Goal: Find specific page/section: Find specific page/section

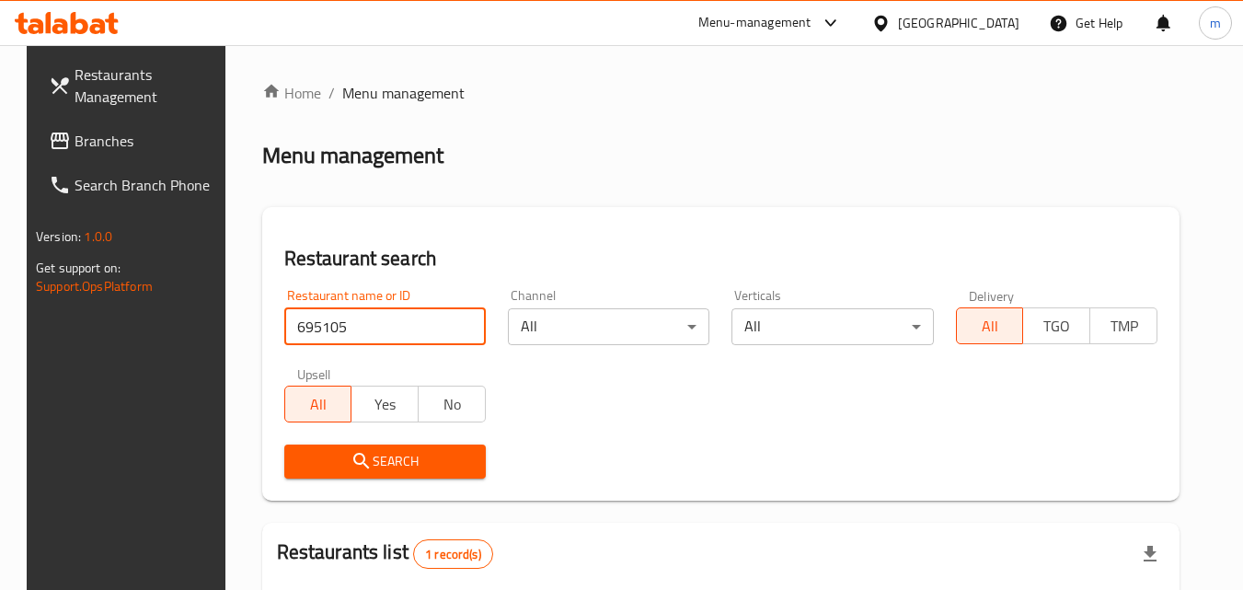
scroll to position [231, 0]
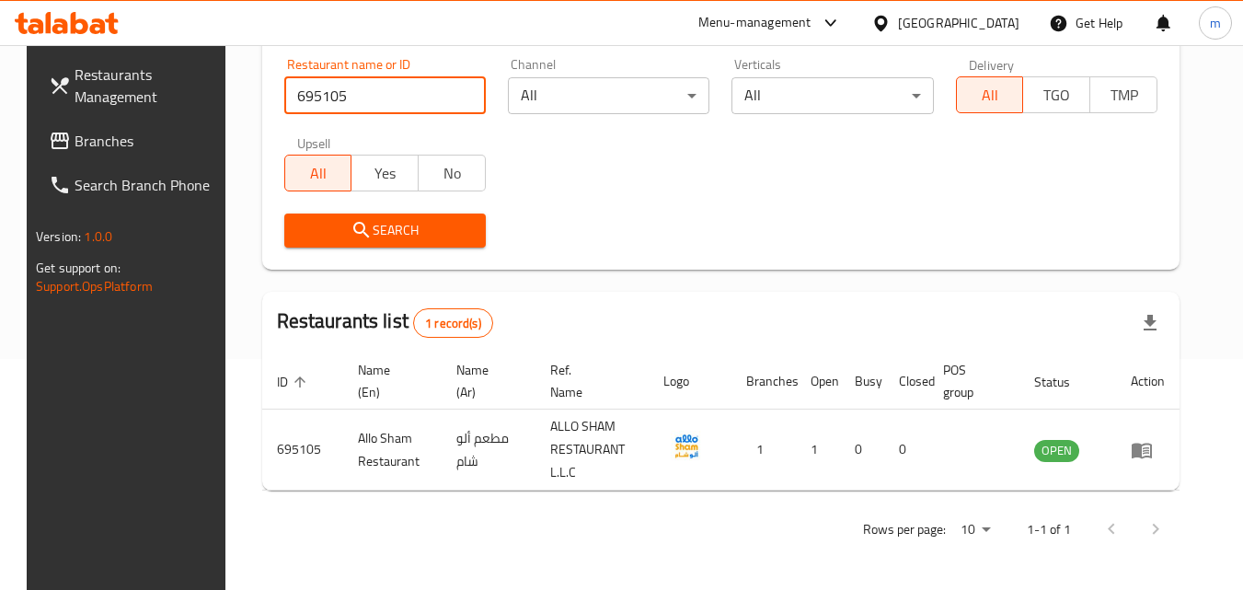
click at [75, 139] on span "Branches" at bounding box center [147, 141] width 145 height 22
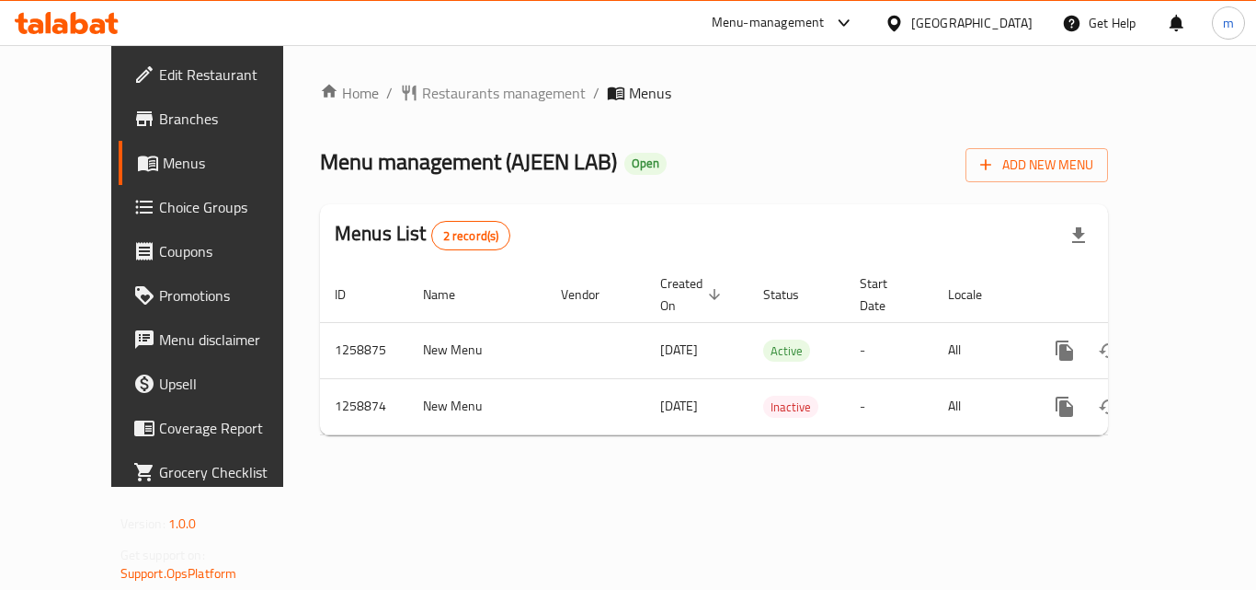
click at [474, 83] on div "Home / Restaurants management / Menus Menu management ( AJEEN LAB ) Open Add Ne…" at bounding box center [714, 266] width 788 height 368
click at [443, 92] on span "Restaurants management" at bounding box center [504, 93] width 164 height 22
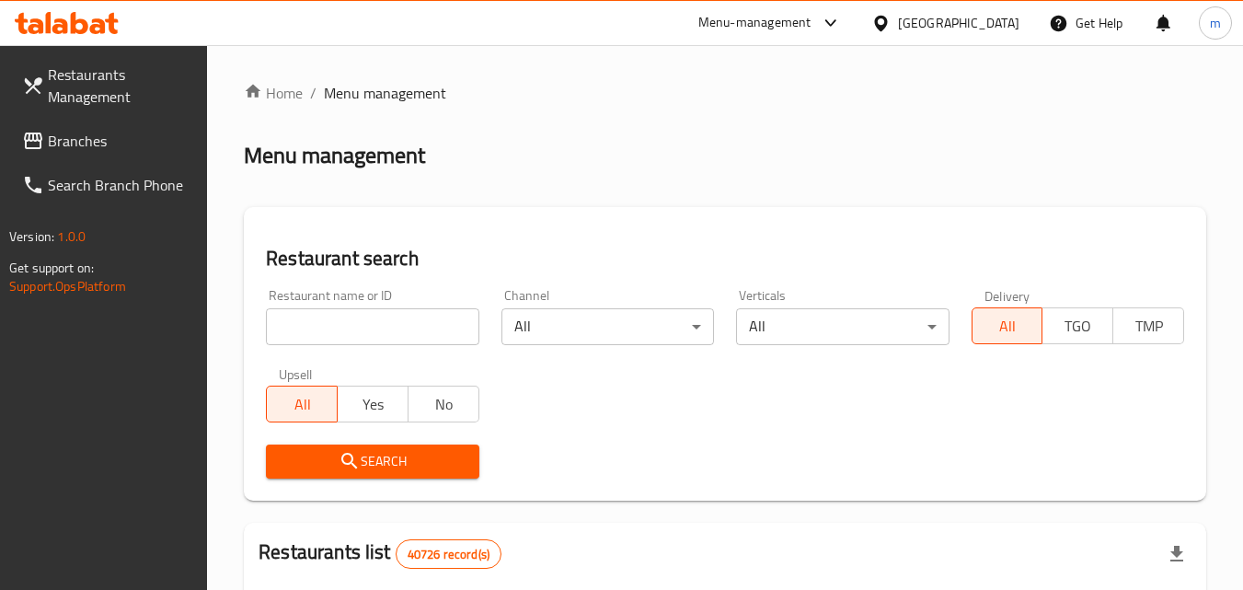
click at [350, 318] on div at bounding box center [621, 295] width 1243 height 590
click at [350, 318] on input "search" at bounding box center [372, 326] width 212 height 37
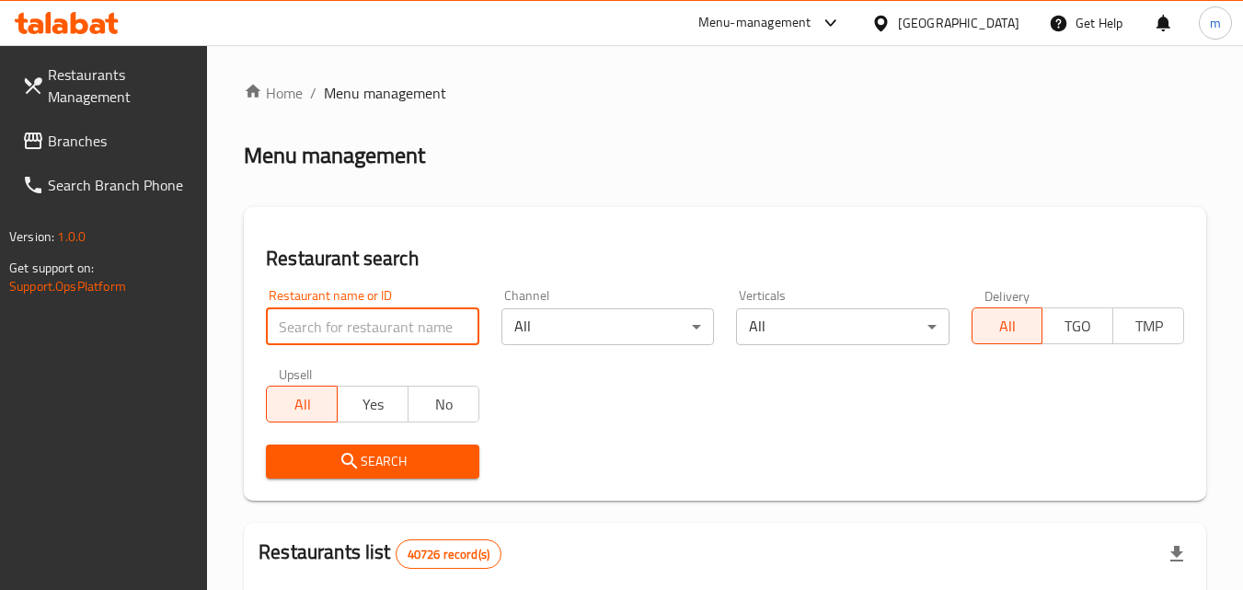
click at [350, 318] on input "search" at bounding box center [372, 326] width 212 height 37
paste input "684210"
type input "684210"
click button "Search" at bounding box center [372, 461] width 212 height 34
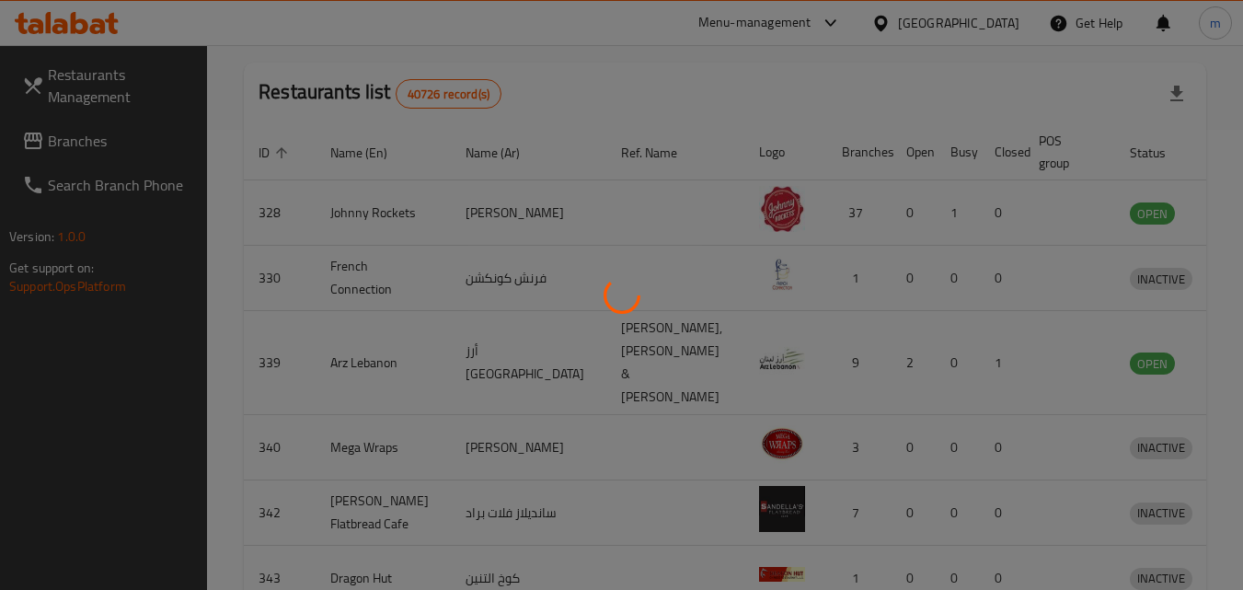
scroll to position [215, 0]
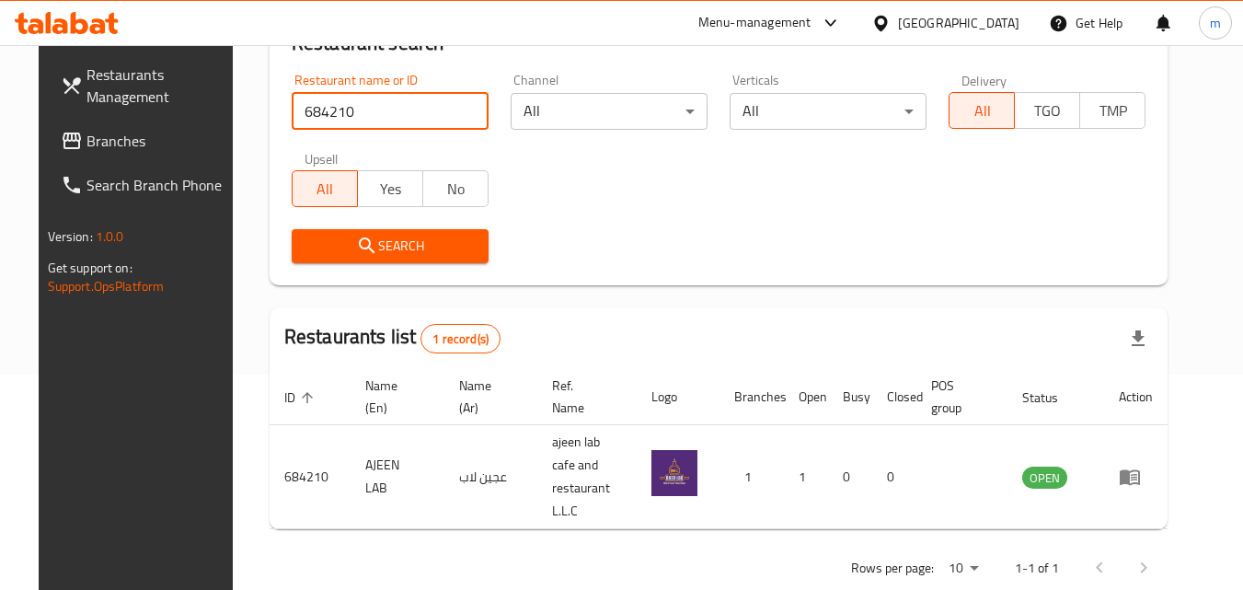
click at [86, 140] on span "Branches" at bounding box center [158, 141] width 145 height 22
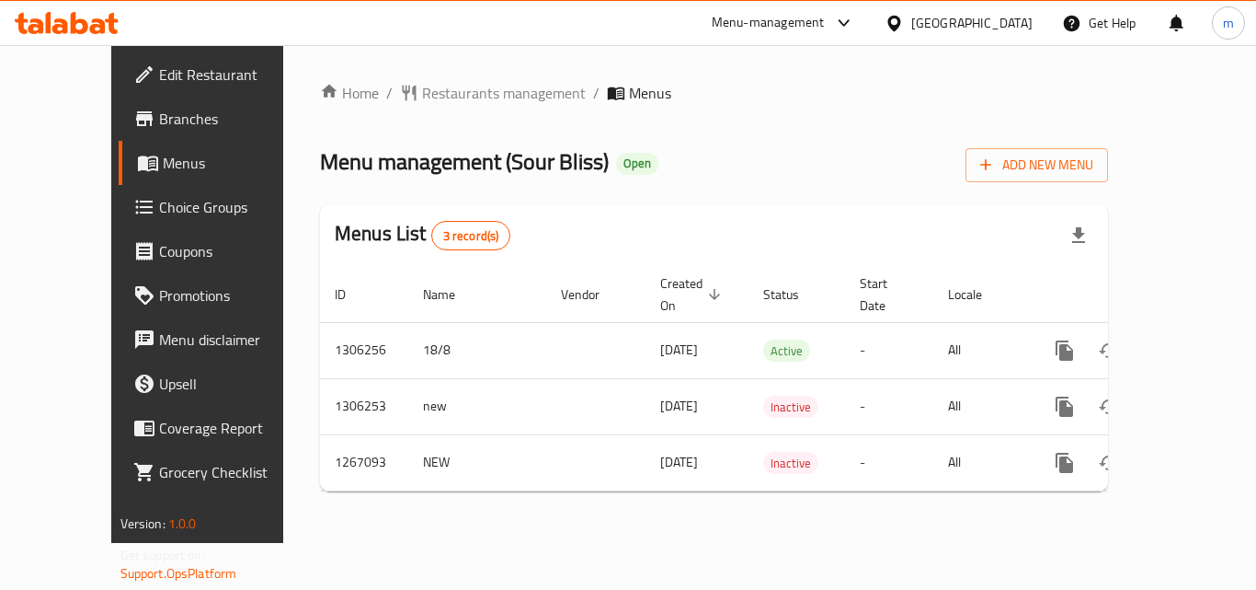
click at [422, 87] on span "Restaurants management" at bounding box center [504, 93] width 164 height 22
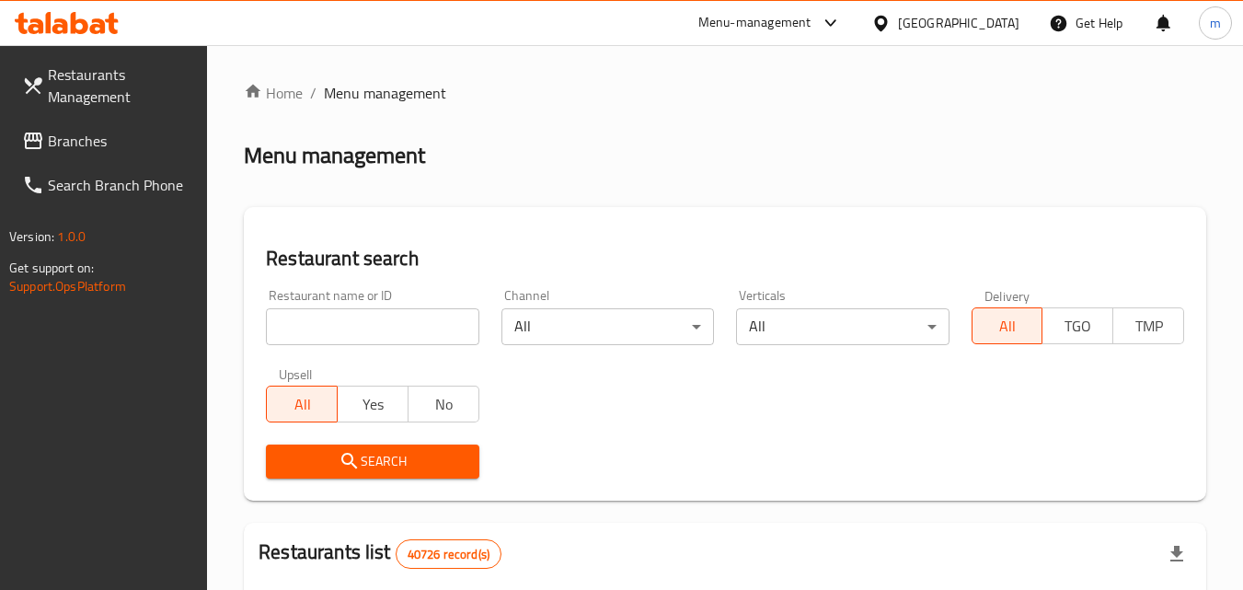
click at [328, 333] on div at bounding box center [621, 295] width 1243 height 590
click at [328, 333] on input "search" at bounding box center [372, 326] width 212 height 37
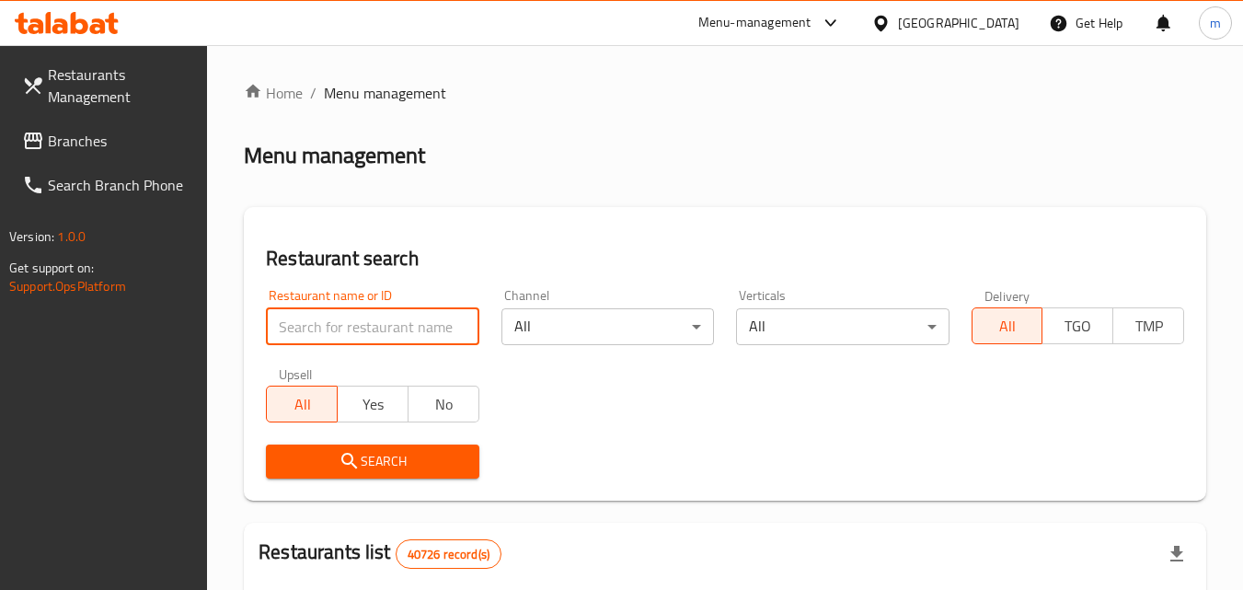
click at [328, 333] on input "search" at bounding box center [372, 326] width 212 height 37
paste input "687576"
type input "687576"
click button "Search" at bounding box center [372, 461] width 212 height 34
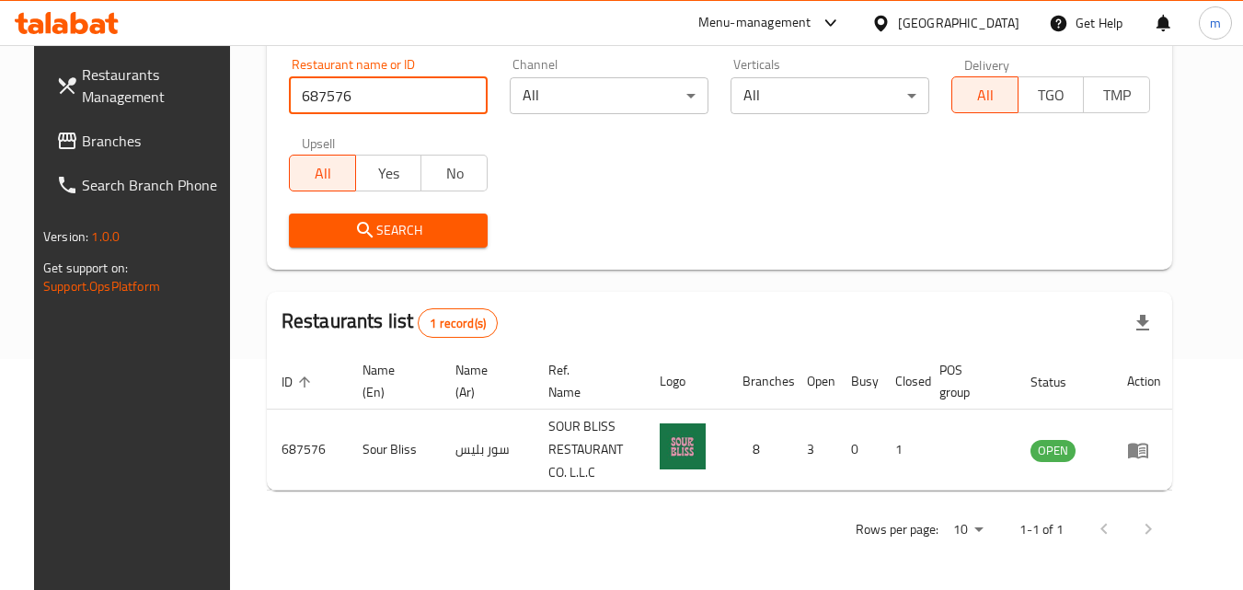
scroll to position [231, 0]
click at [100, 143] on span "Branches" at bounding box center [154, 141] width 145 height 22
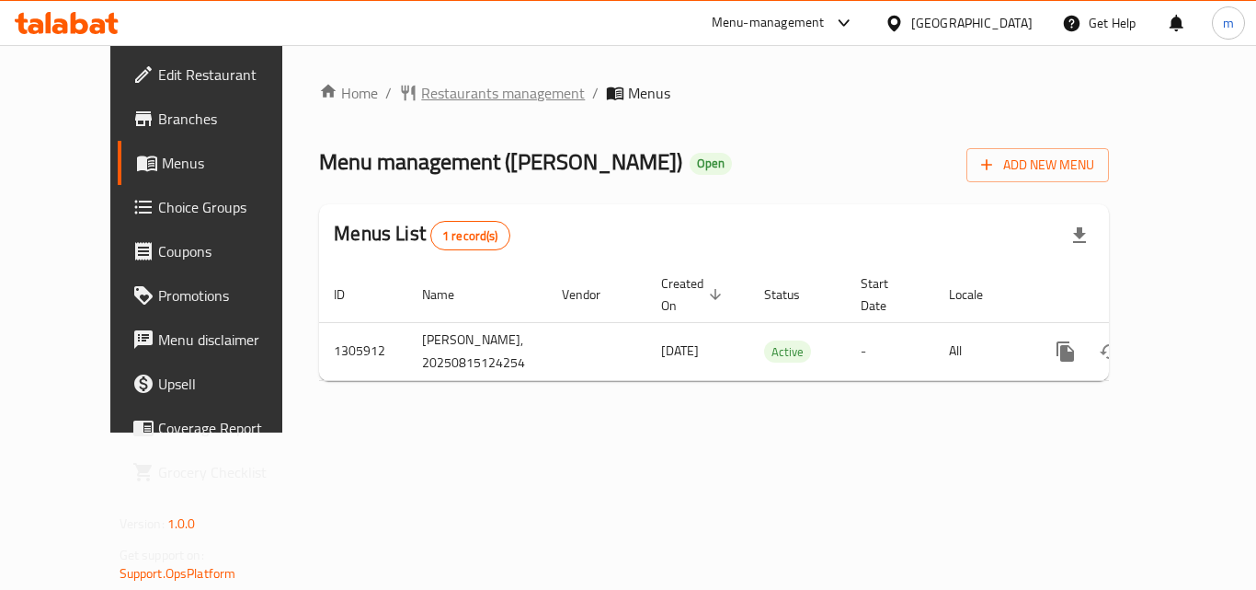
click at [421, 95] on span "Restaurants management" at bounding box center [503, 93] width 164 height 22
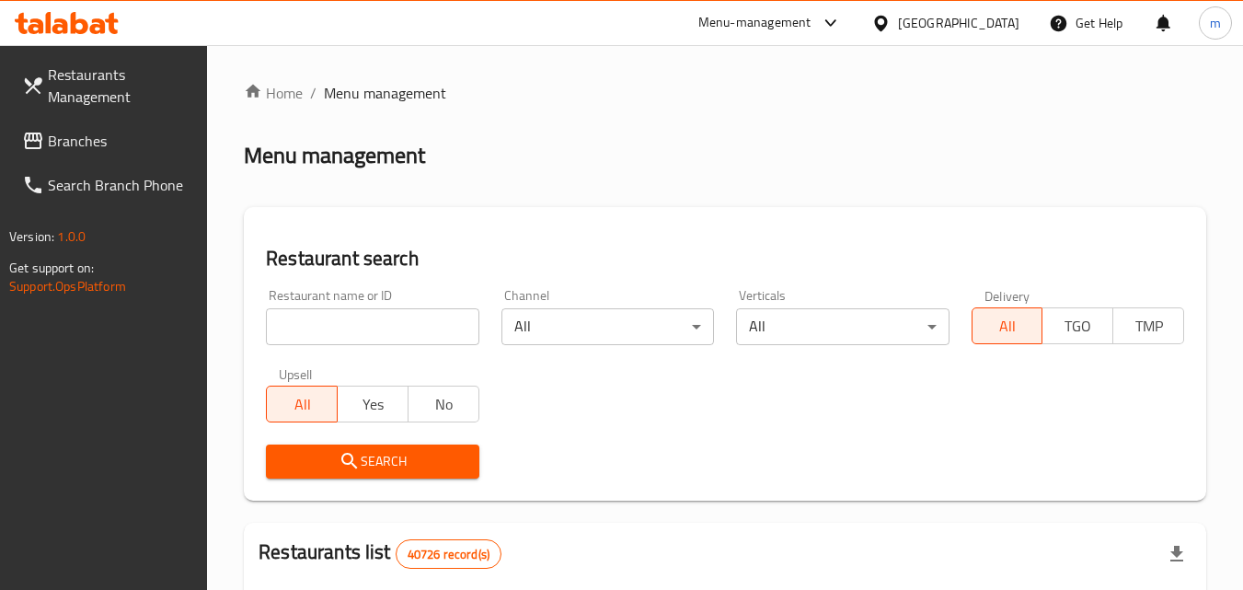
click at [333, 337] on input "search" at bounding box center [372, 326] width 212 height 37
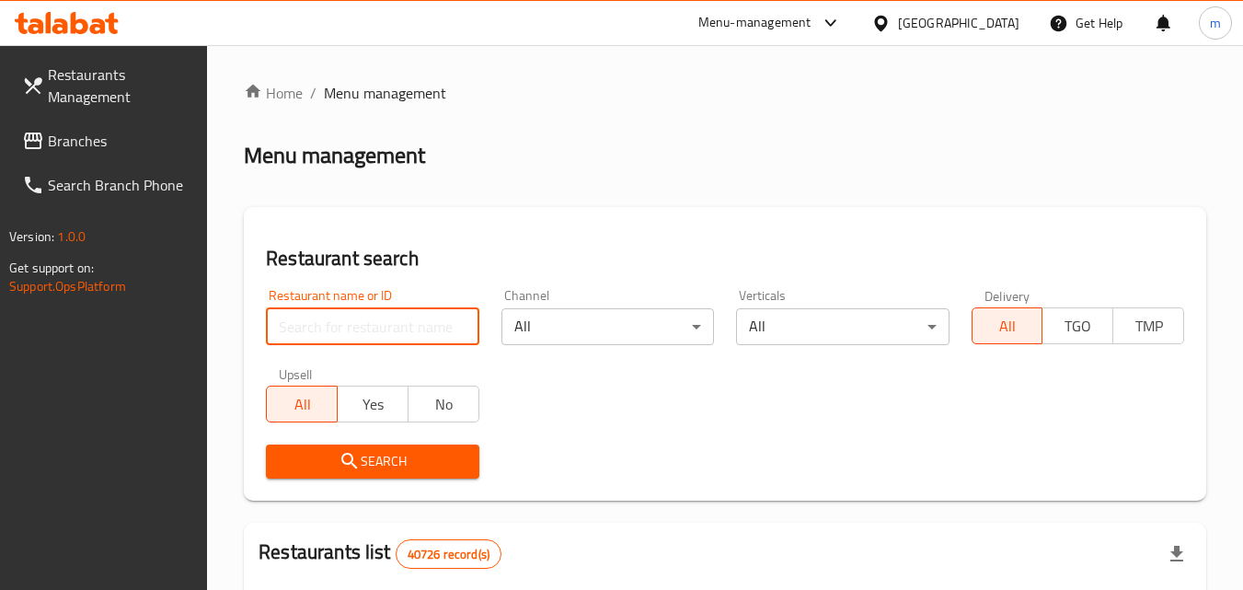
paste input "703919"
type input "703919"
click button "Search" at bounding box center [372, 461] width 212 height 34
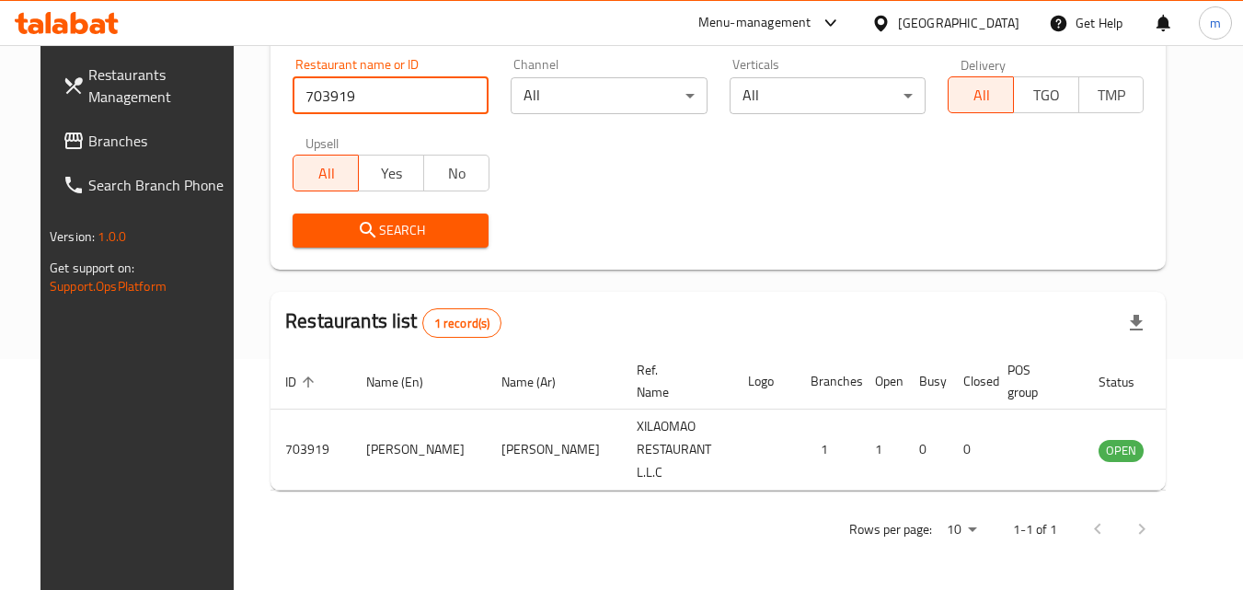
scroll to position [215, 0]
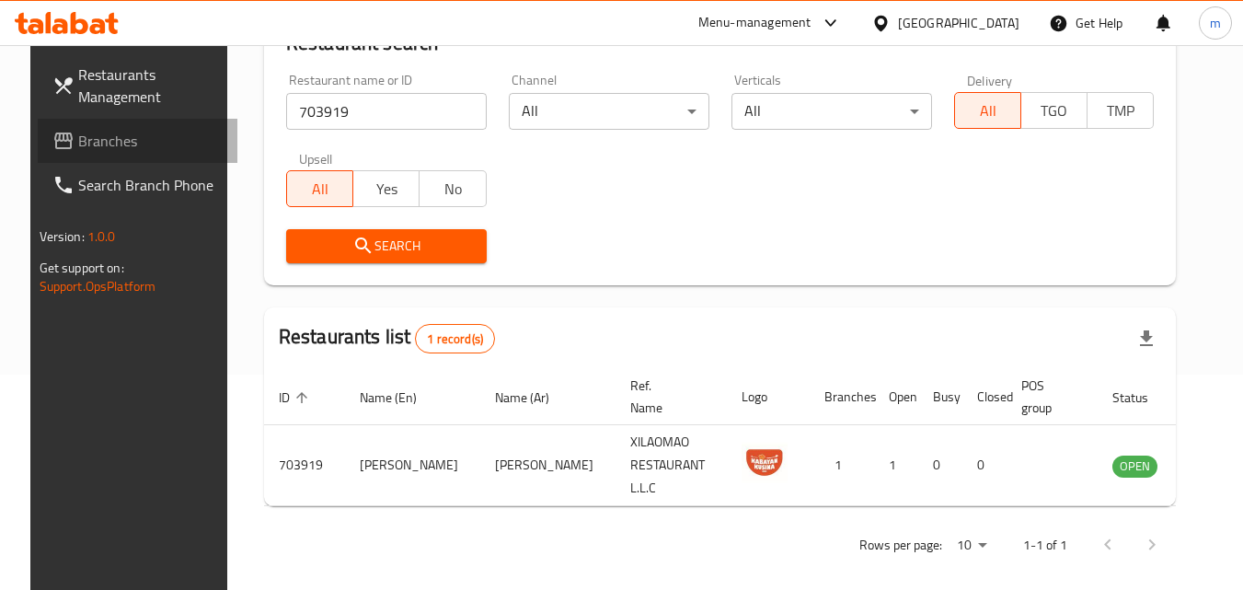
click at [78, 145] on span "Branches" at bounding box center [150, 141] width 145 height 22
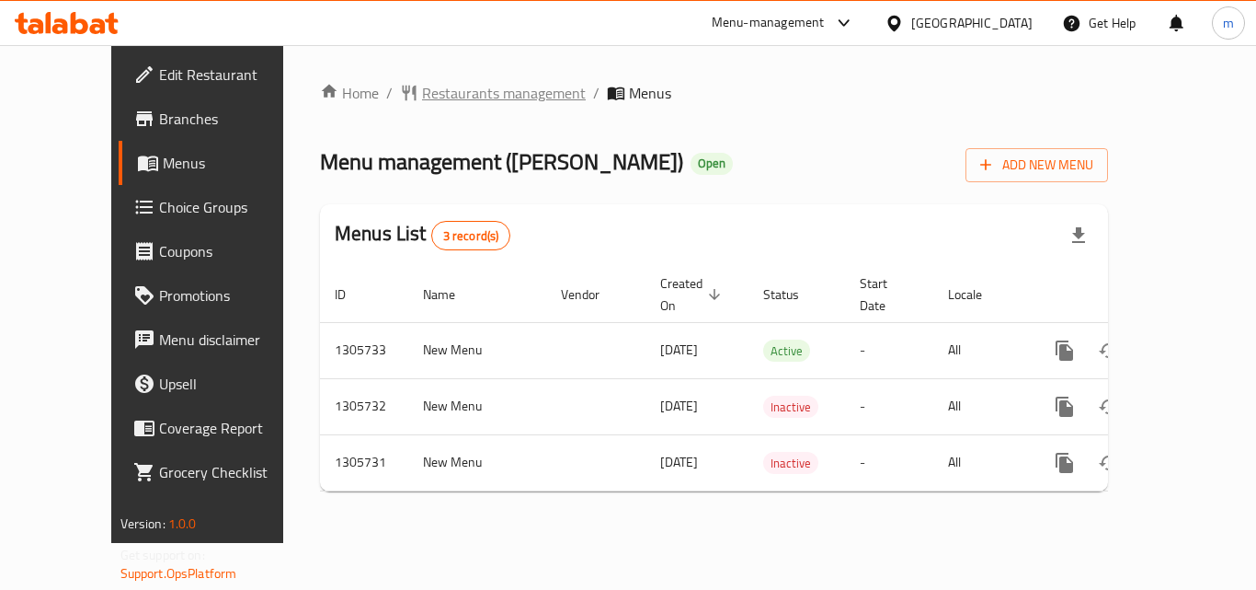
click at [427, 91] on span "Restaurants management" at bounding box center [504, 93] width 164 height 22
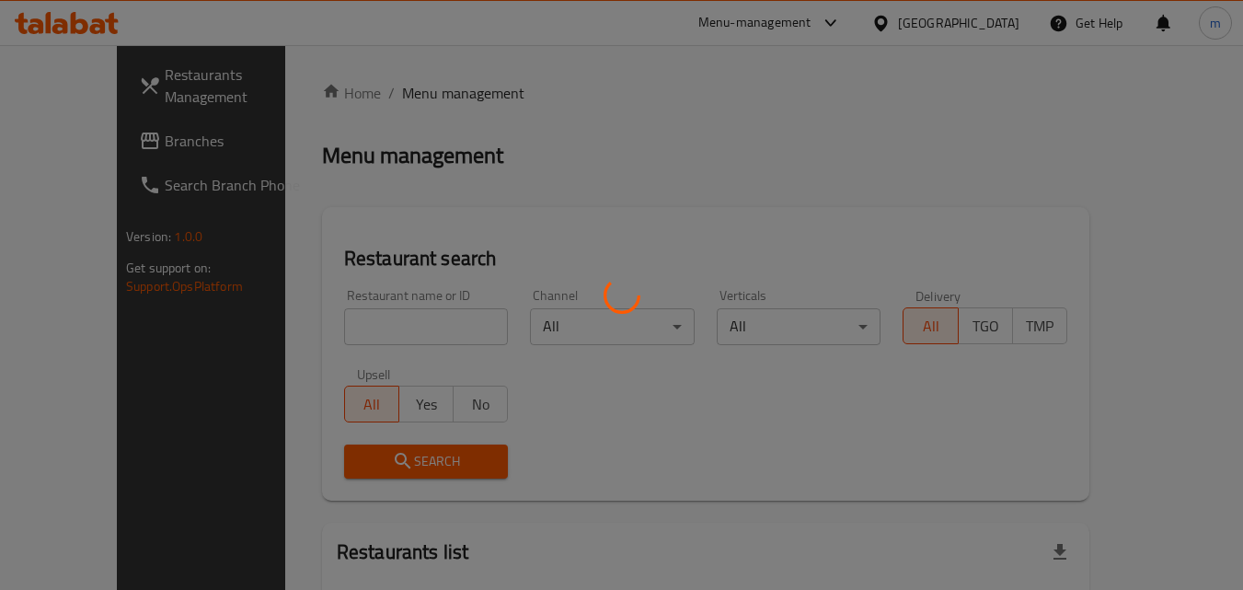
click at [321, 325] on div at bounding box center [621, 295] width 1243 height 590
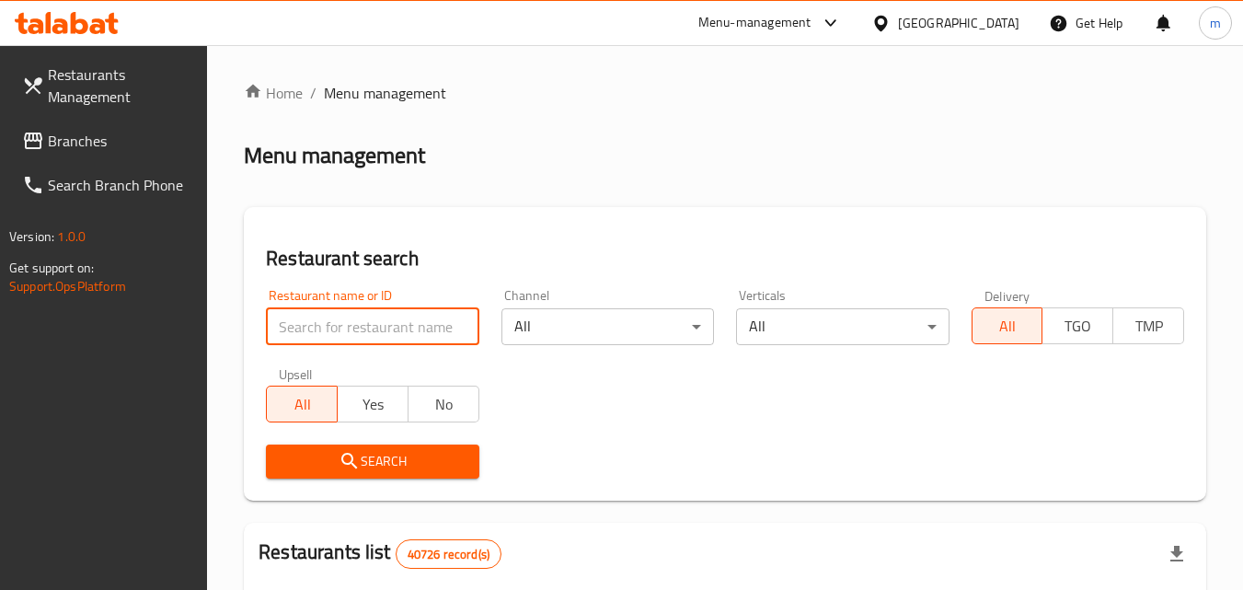
click at [321, 325] on input "search" at bounding box center [372, 326] width 212 height 37
paste input "703844"
type input "703844"
click button "Search" at bounding box center [372, 461] width 212 height 34
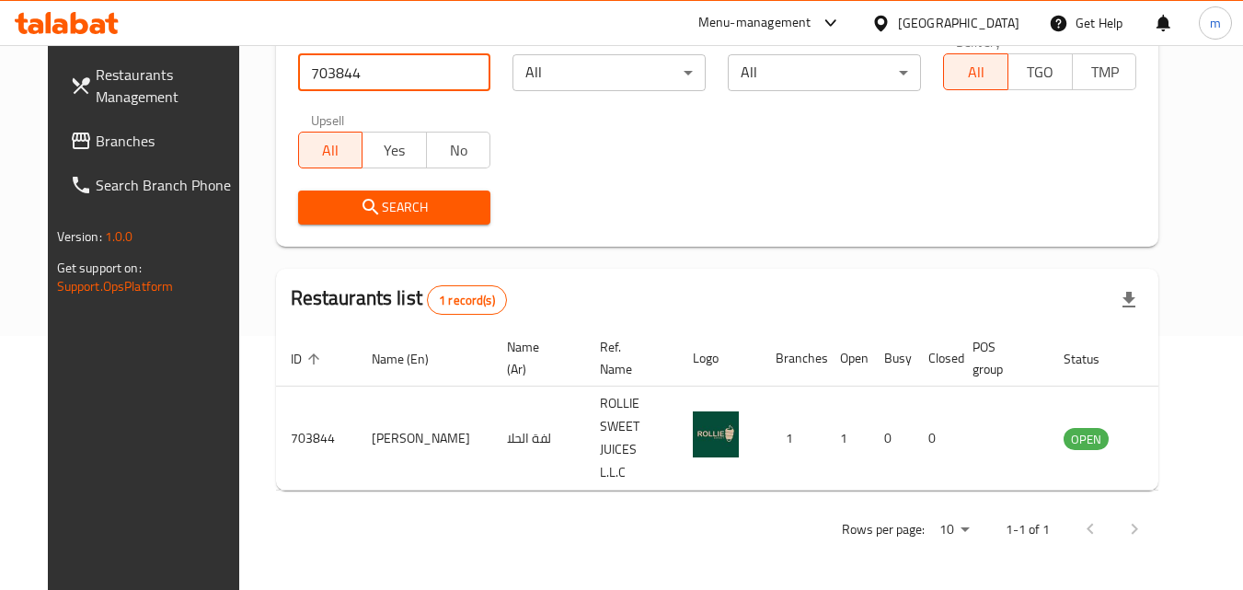
scroll to position [215, 0]
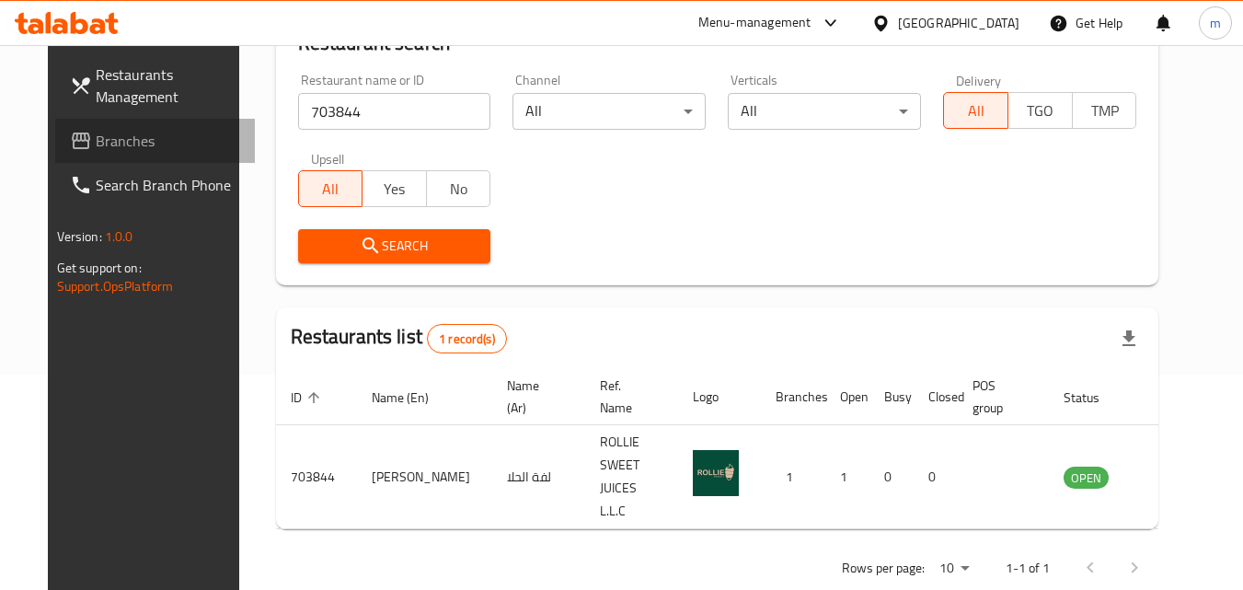
click at [103, 137] on span "Branches" at bounding box center [168, 141] width 145 height 22
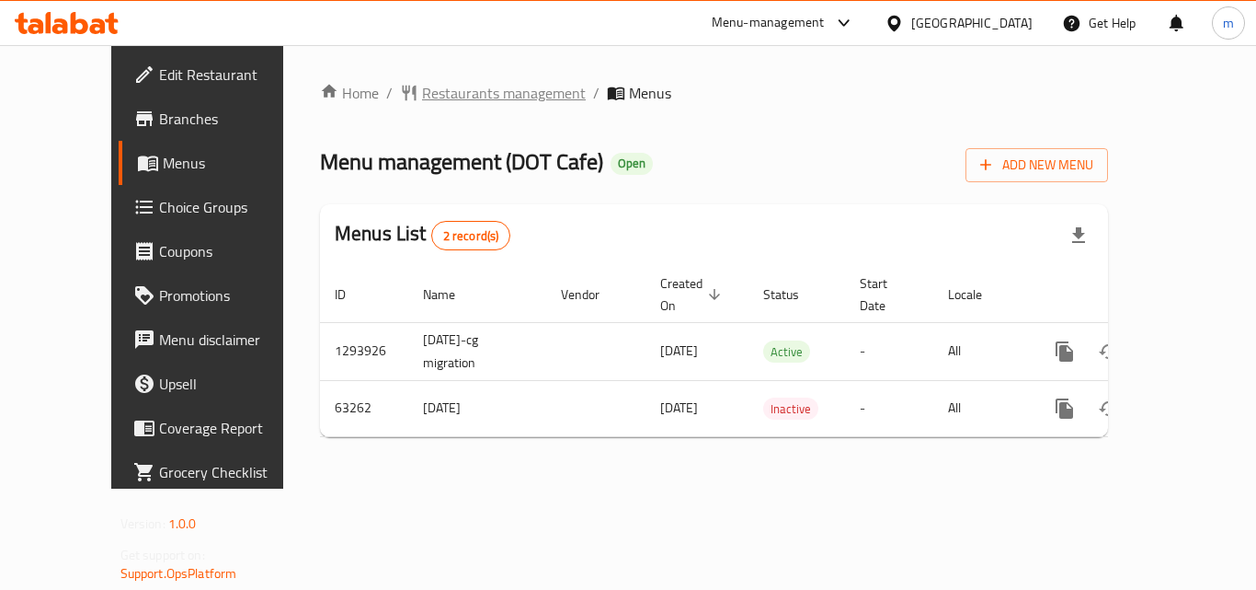
click at [422, 86] on span "Restaurants management" at bounding box center [504, 93] width 164 height 22
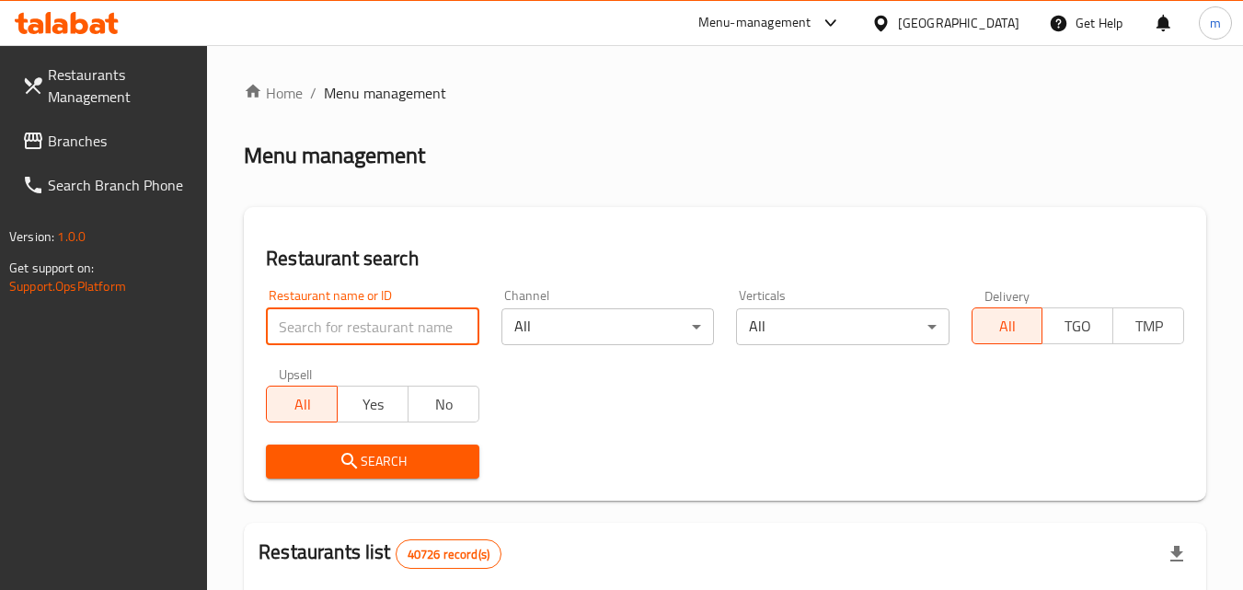
click at [338, 316] on input "search" at bounding box center [372, 326] width 212 height 37
paste input "600090"
type input "600090"
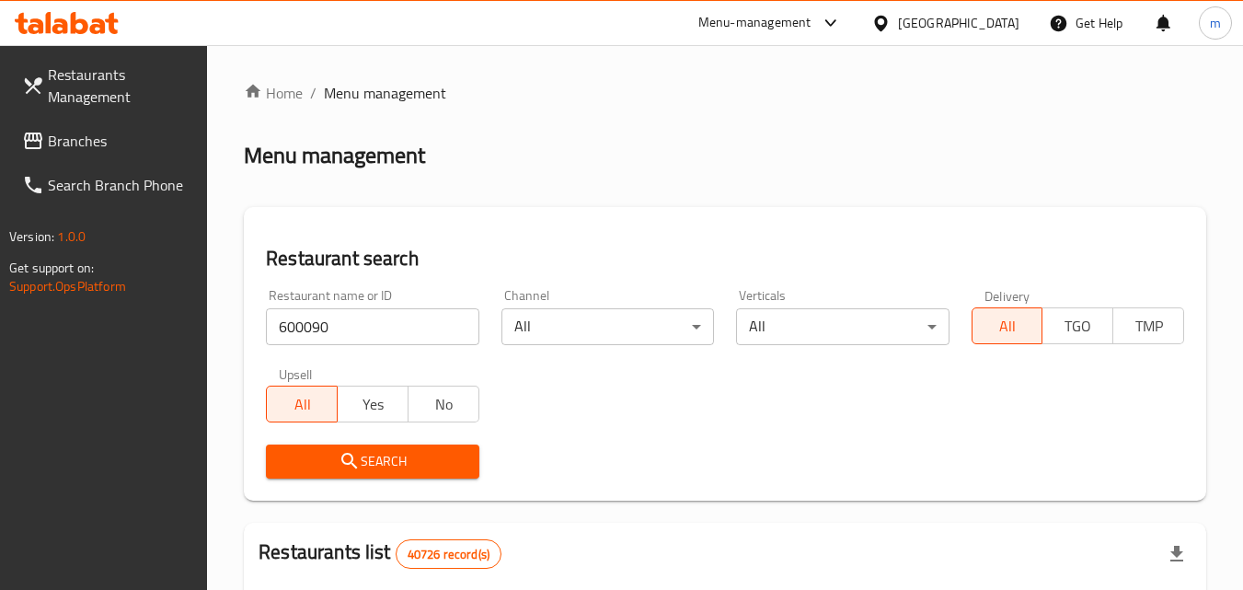
click at [347, 460] on icon "submit" at bounding box center [349, 461] width 22 height 22
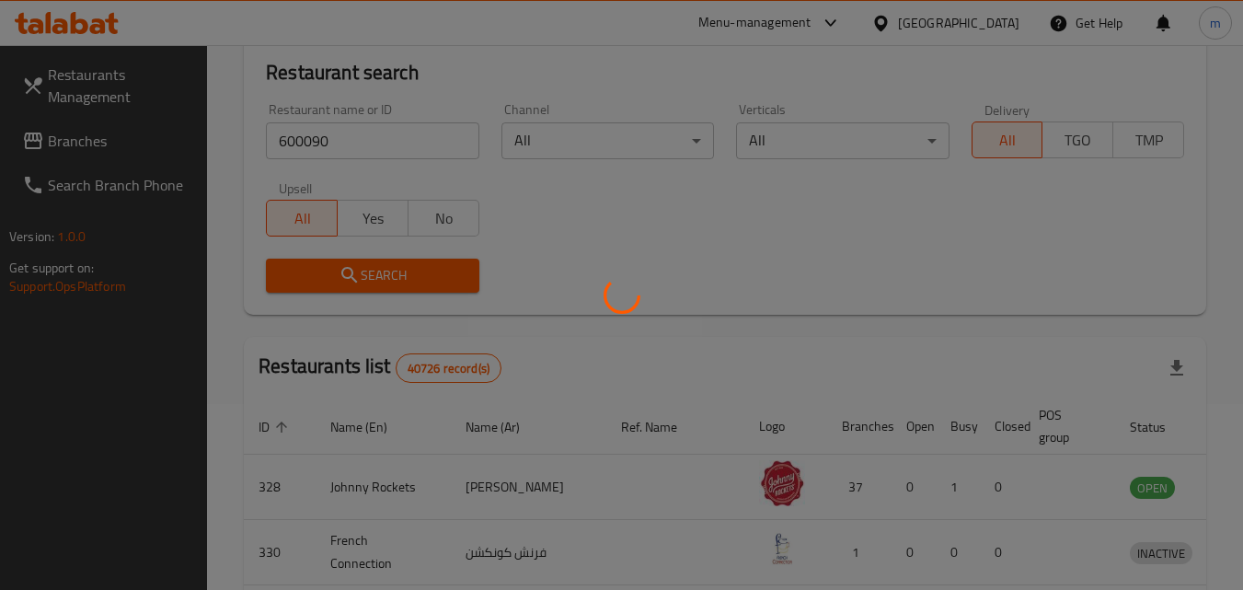
scroll to position [215, 0]
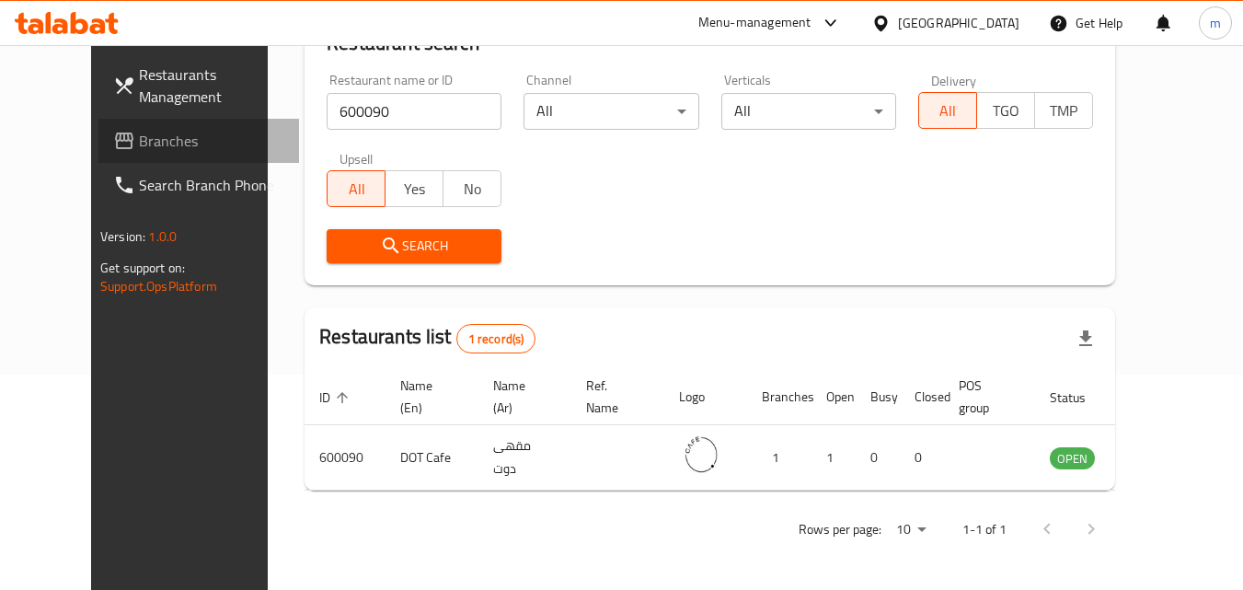
click at [139, 136] on span "Branches" at bounding box center [211, 141] width 145 height 22
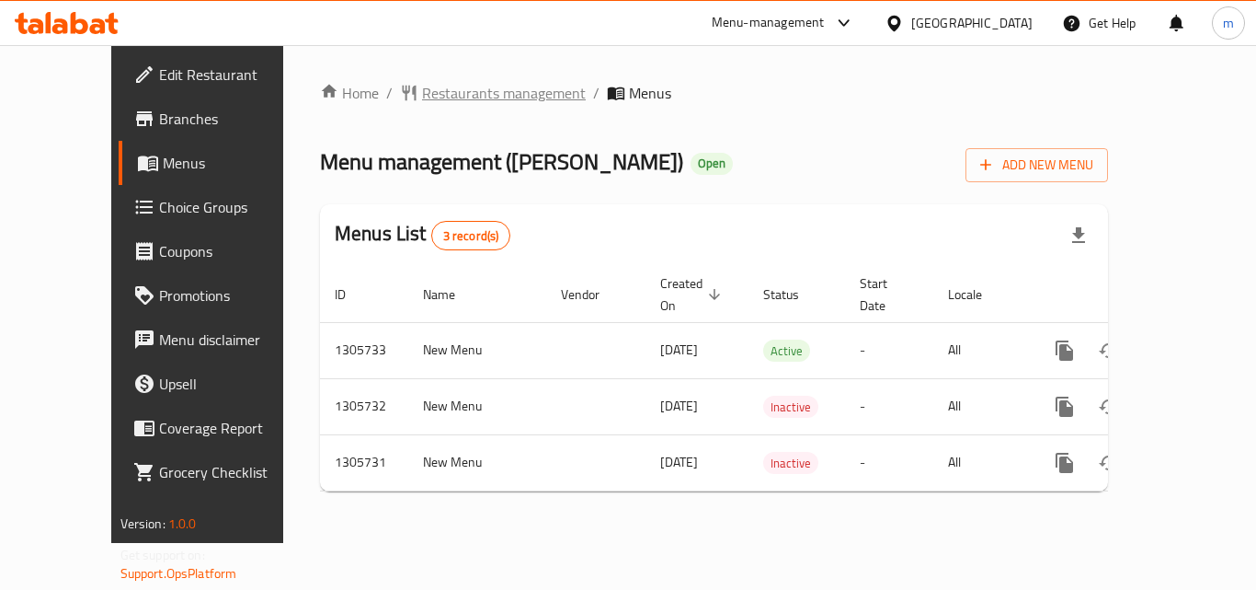
click at [459, 97] on span "Restaurants management" at bounding box center [504, 93] width 164 height 22
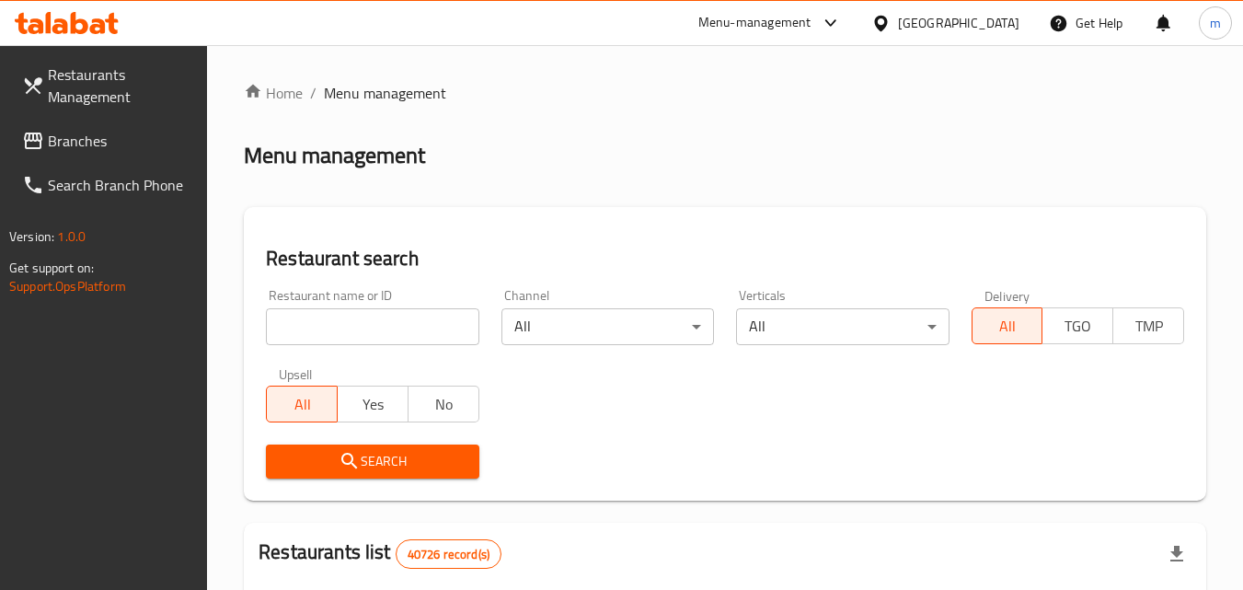
click at [348, 320] on input "search" at bounding box center [372, 326] width 212 height 37
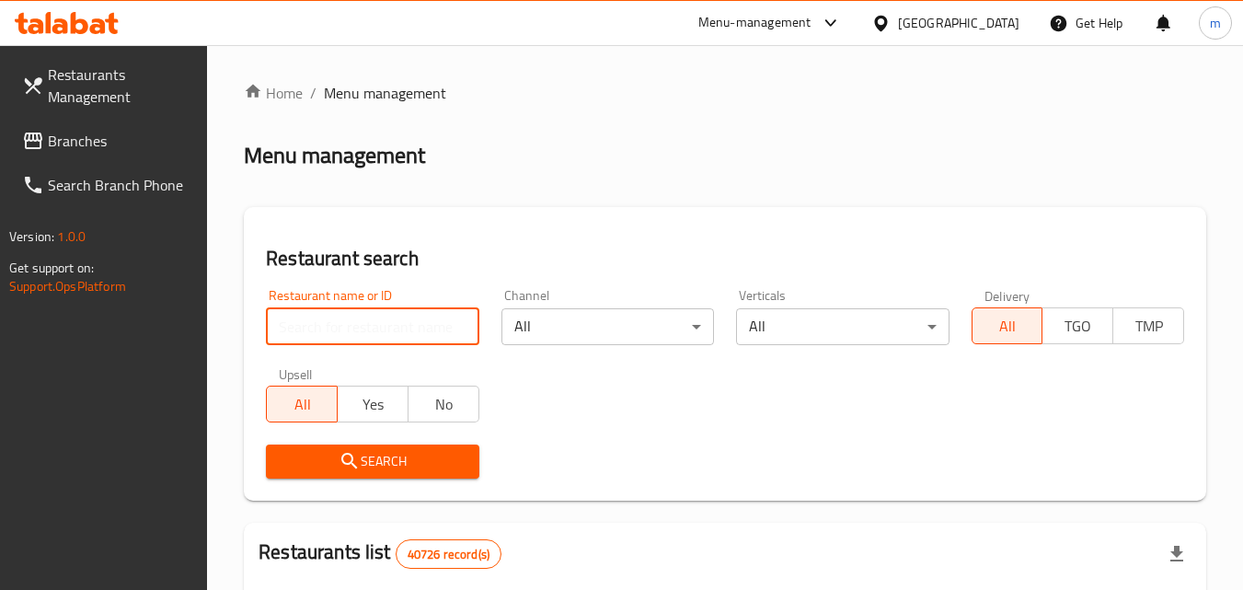
paste input "703844"
type input "703844"
click button "Search" at bounding box center [372, 461] width 212 height 34
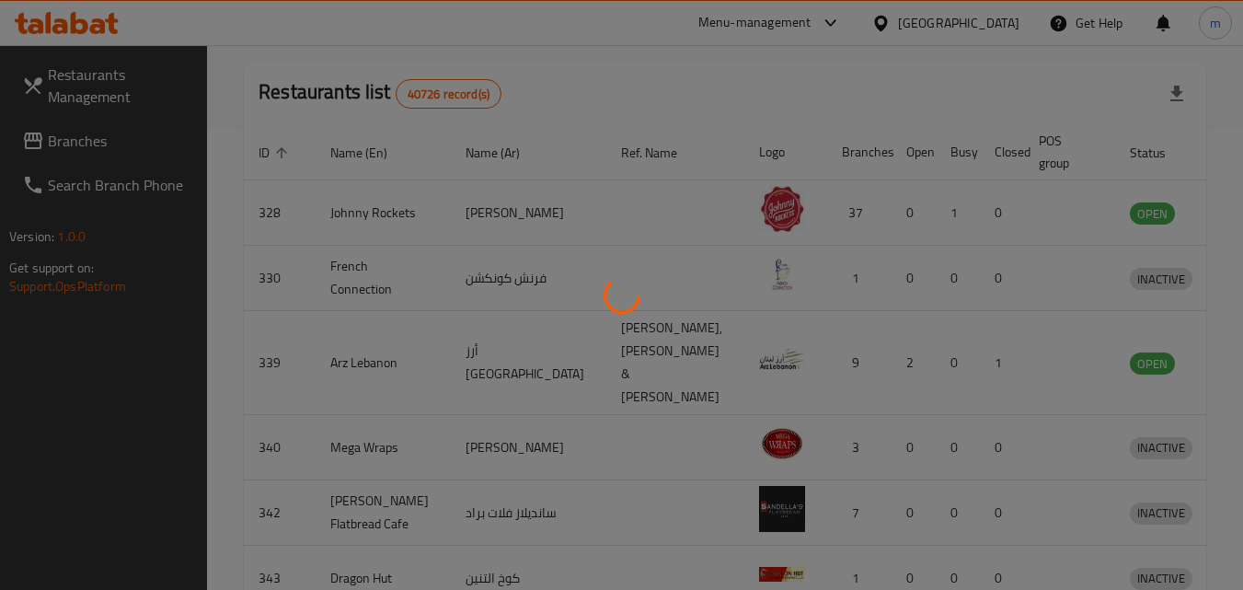
scroll to position [215, 0]
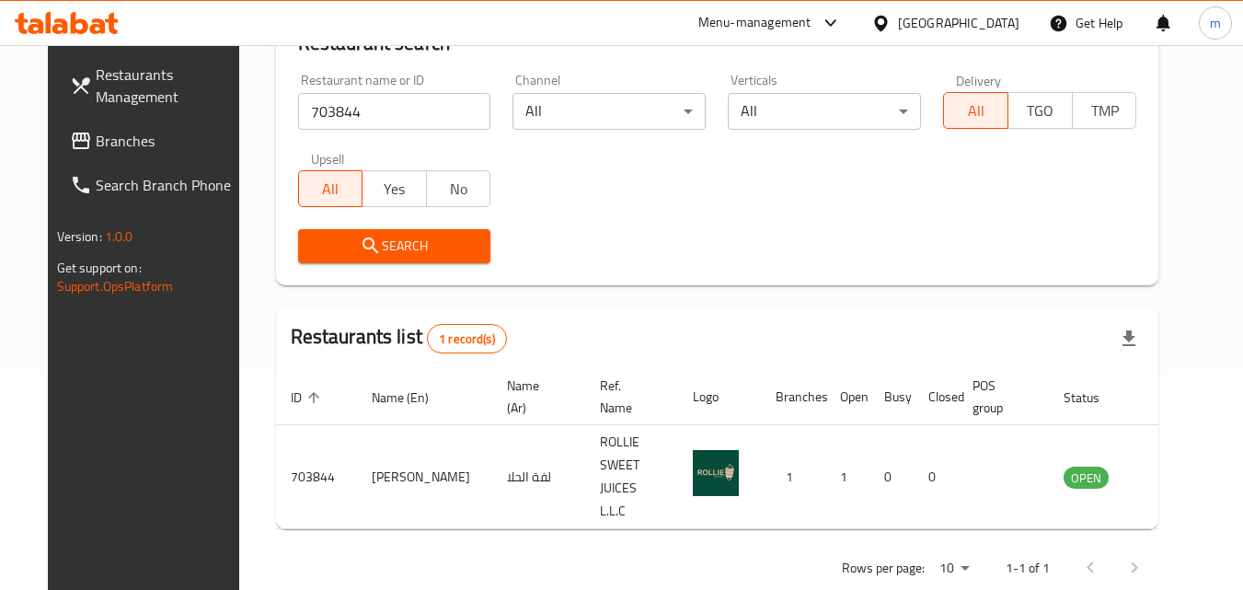
click at [951, 16] on div "[GEOGRAPHIC_DATA]" at bounding box center [958, 23] width 121 height 20
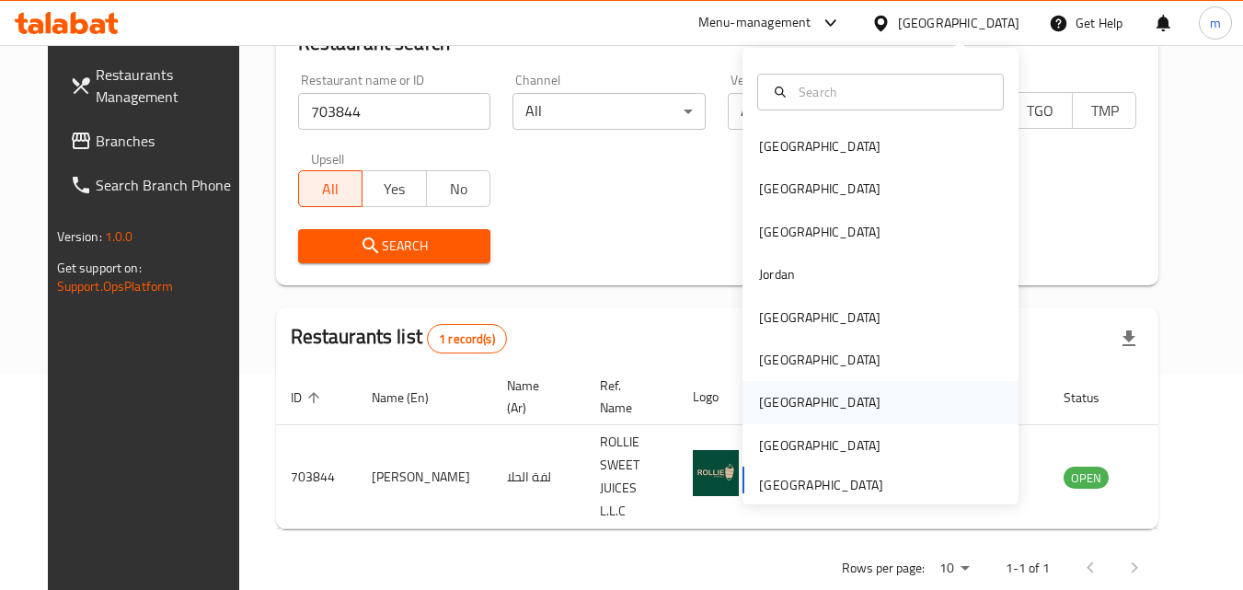
click at [791, 395] on div "[GEOGRAPHIC_DATA]" at bounding box center [819, 402] width 151 height 42
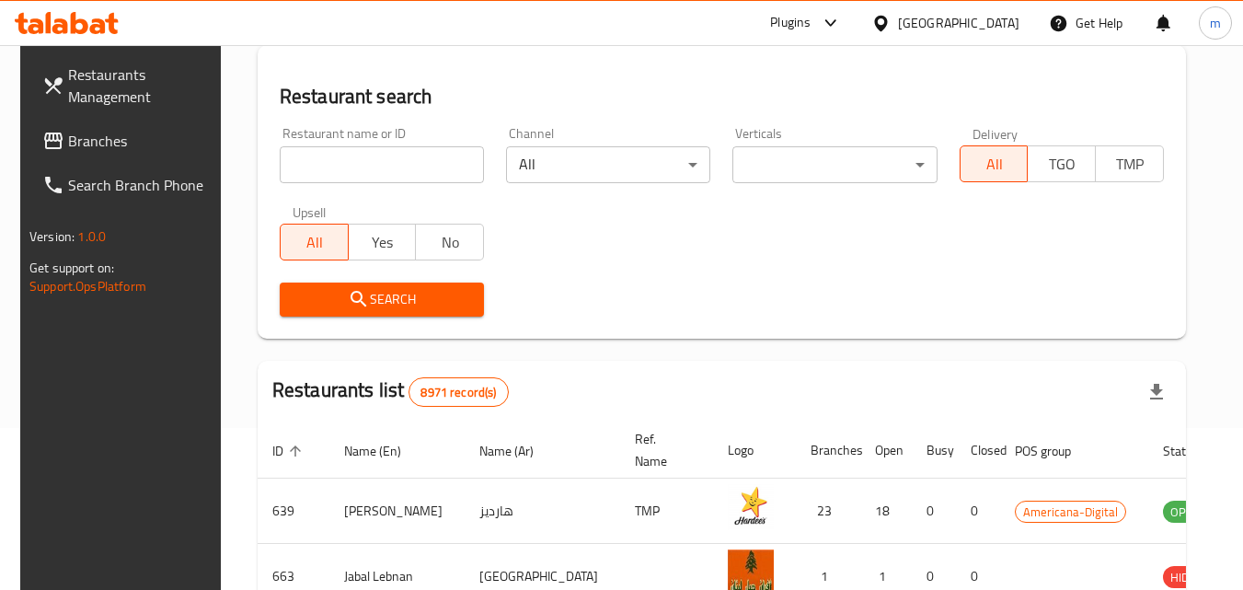
scroll to position [215, 0]
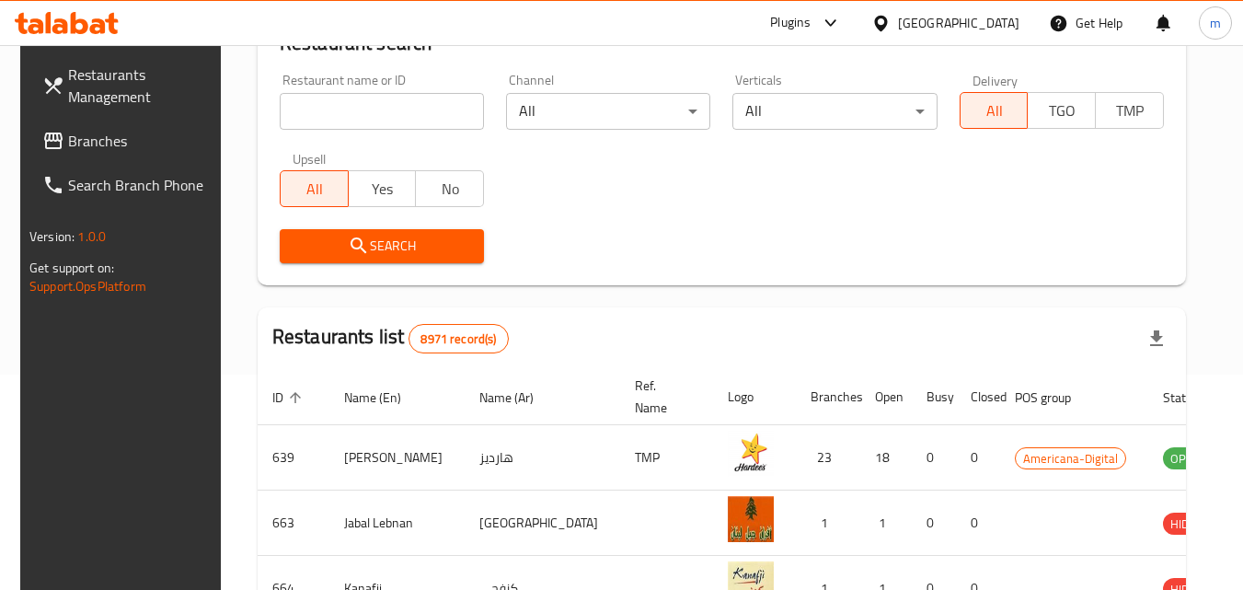
click at [86, 136] on span "Branches" at bounding box center [140, 141] width 145 height 22
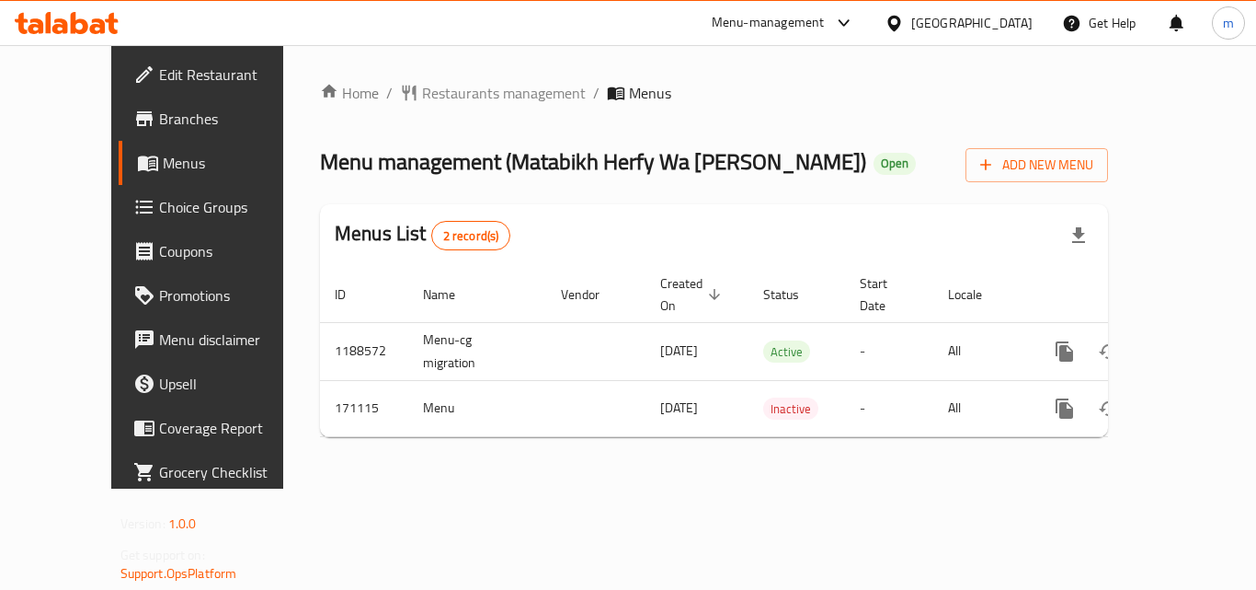
click at [435, 104] on span "Restaurants management" at bounding box center [504, 93] width 164 height 22
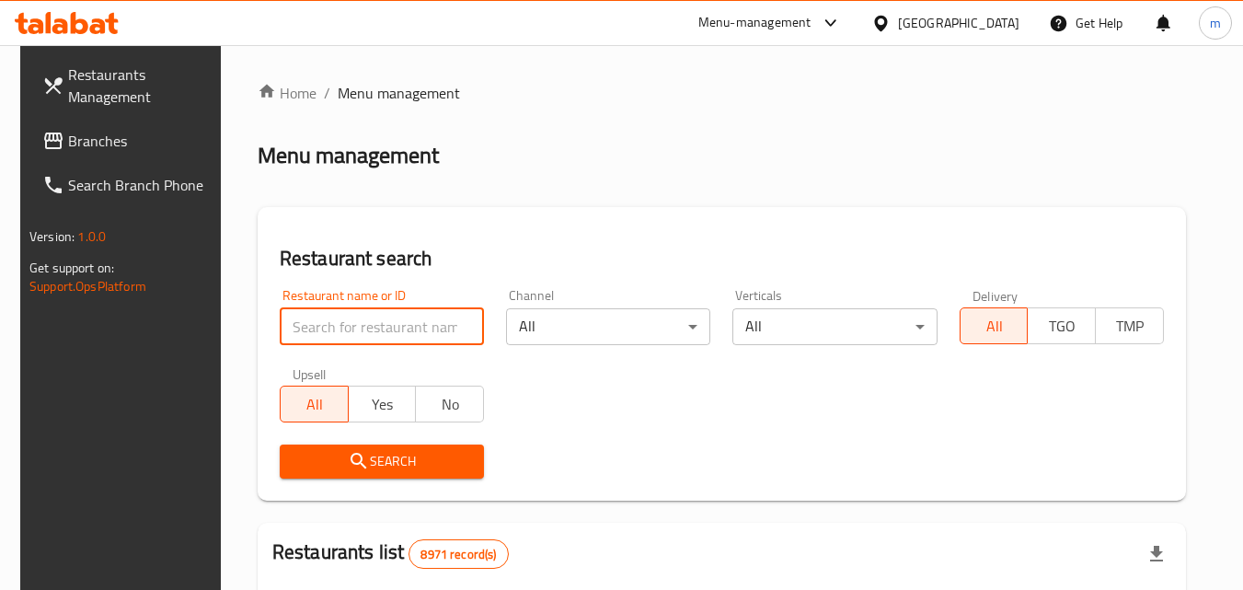
click at [332, 321] on input "search" at bounding box center [382, 326] width 204 height 37
paste input "616760"
type input "616760"
click button "Search" at bounding box center [382, 461] width 204 height 34
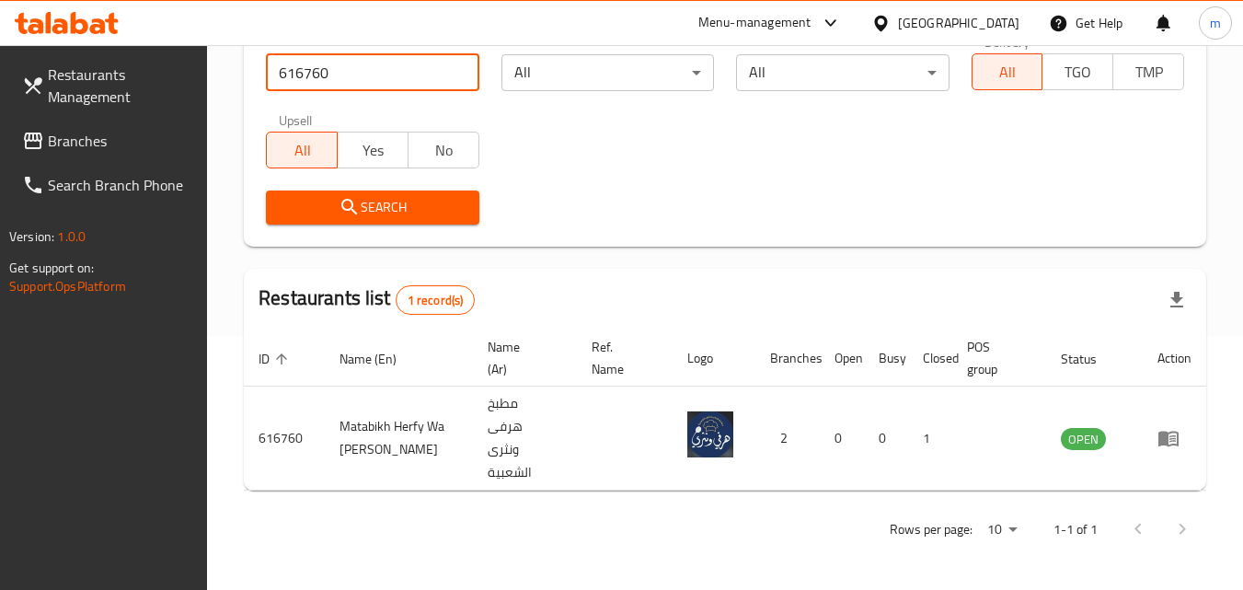
scroll to position [231, 0]
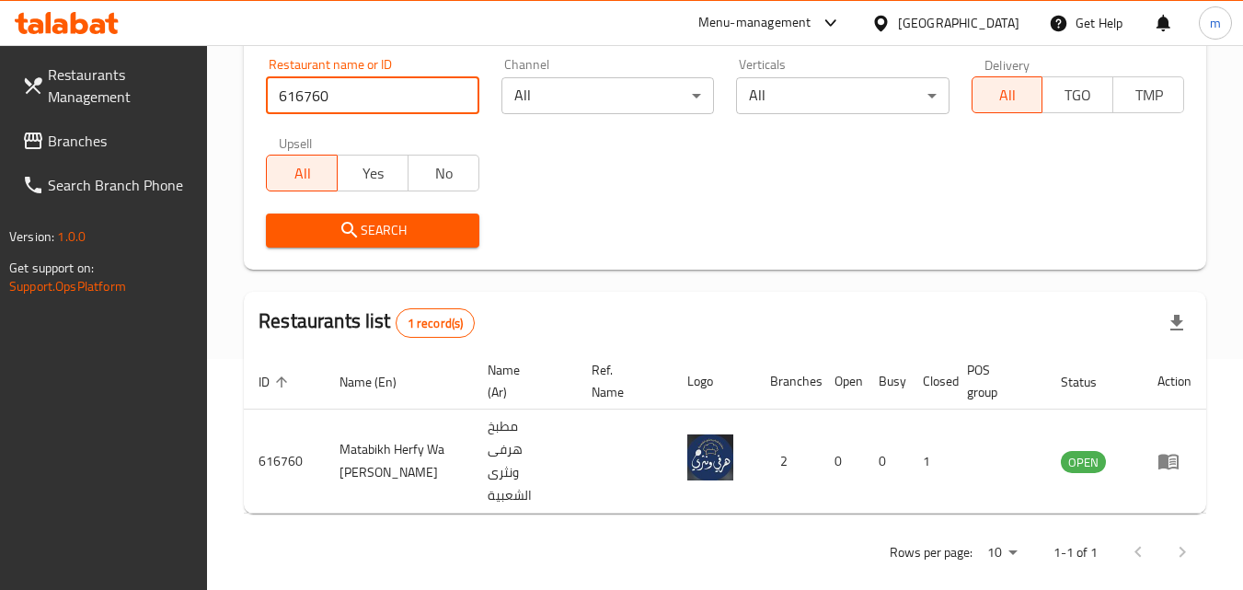
click at [898, 27] on div at bounding box center [884, 23] width 27 height 20
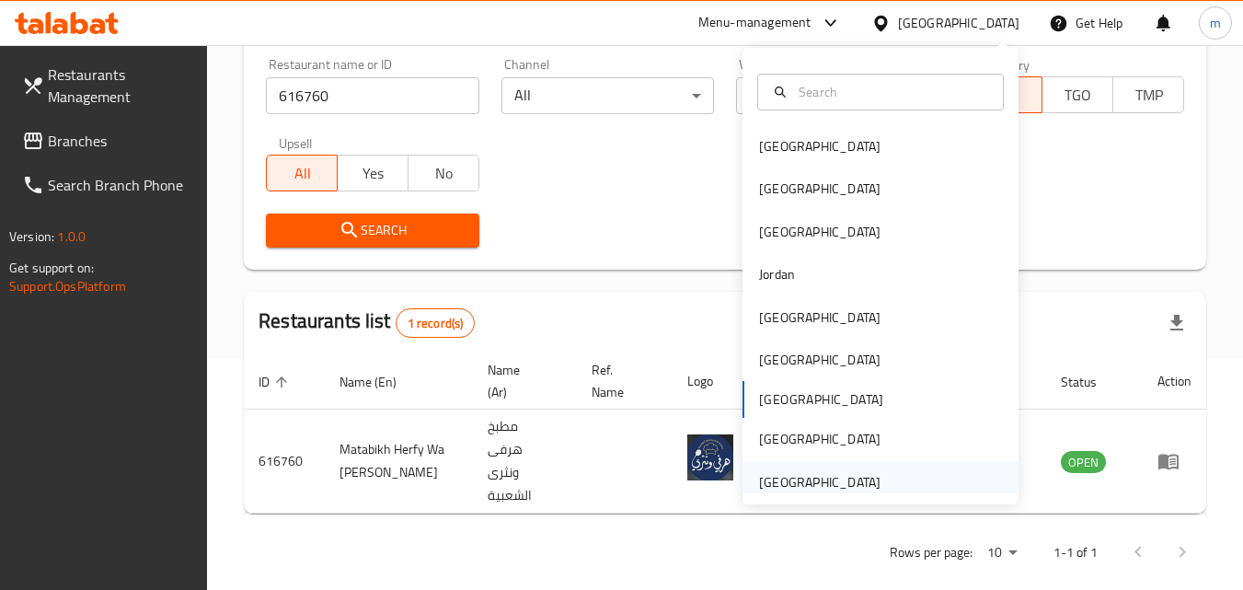
click at [803, 467] on div "[GEOGRAPHIC_DATA]" at bounding box center [819, 482] width 151 height 42
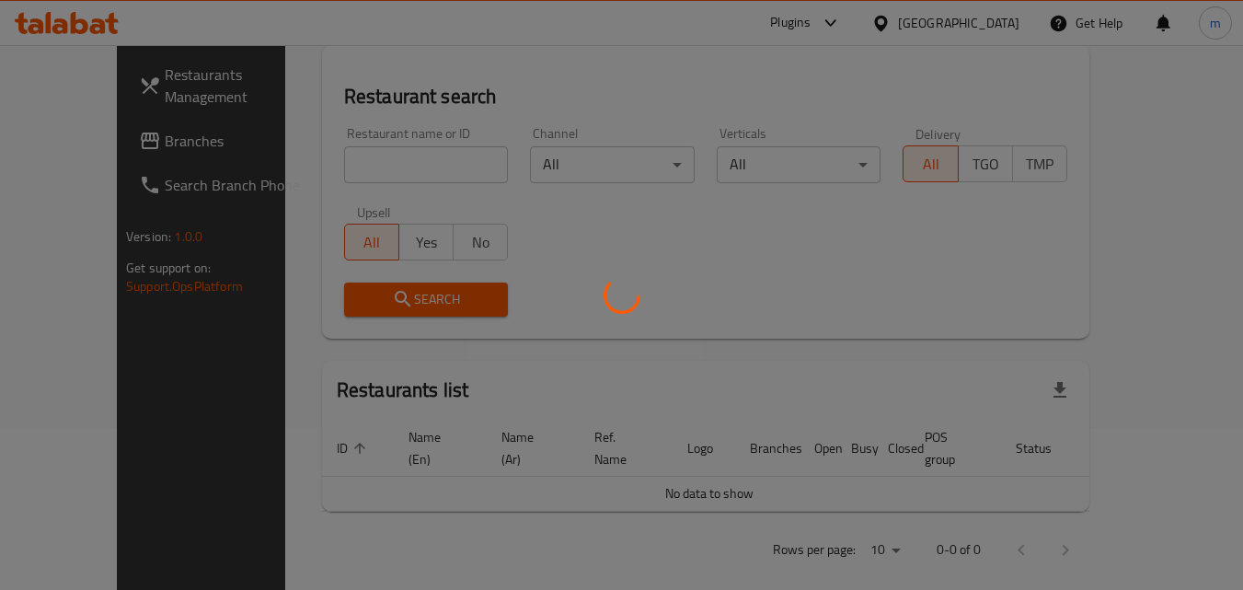
scroll to position [231, 0]
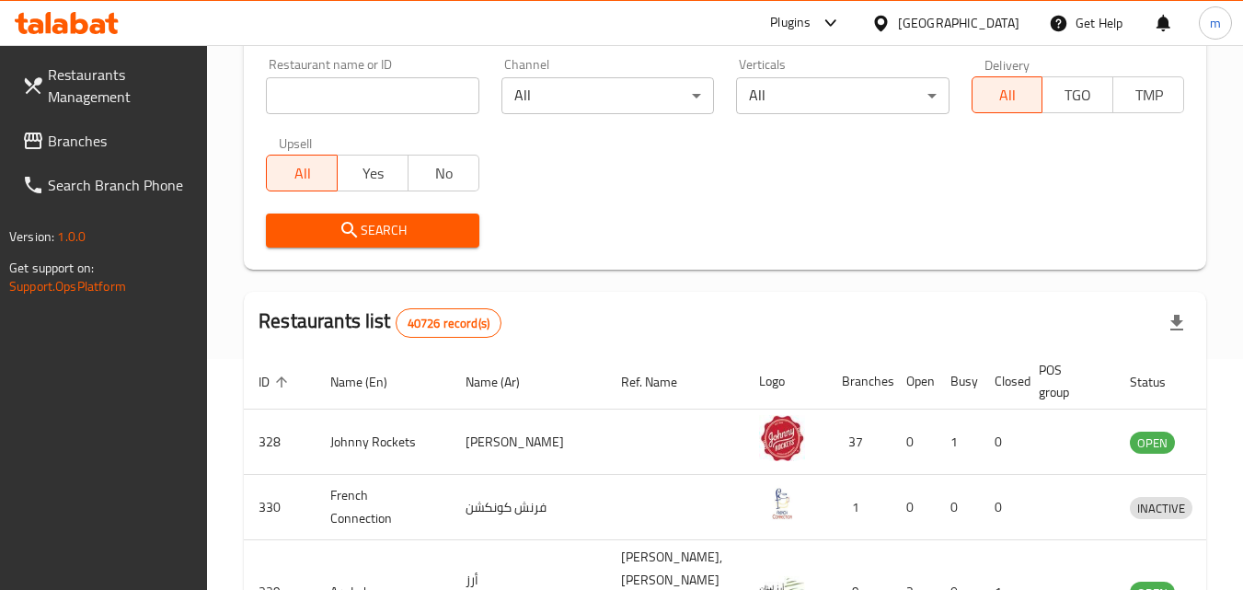
click at [71, 143] on span "Branches" at bounding box center [120, 141] width 145 height 22
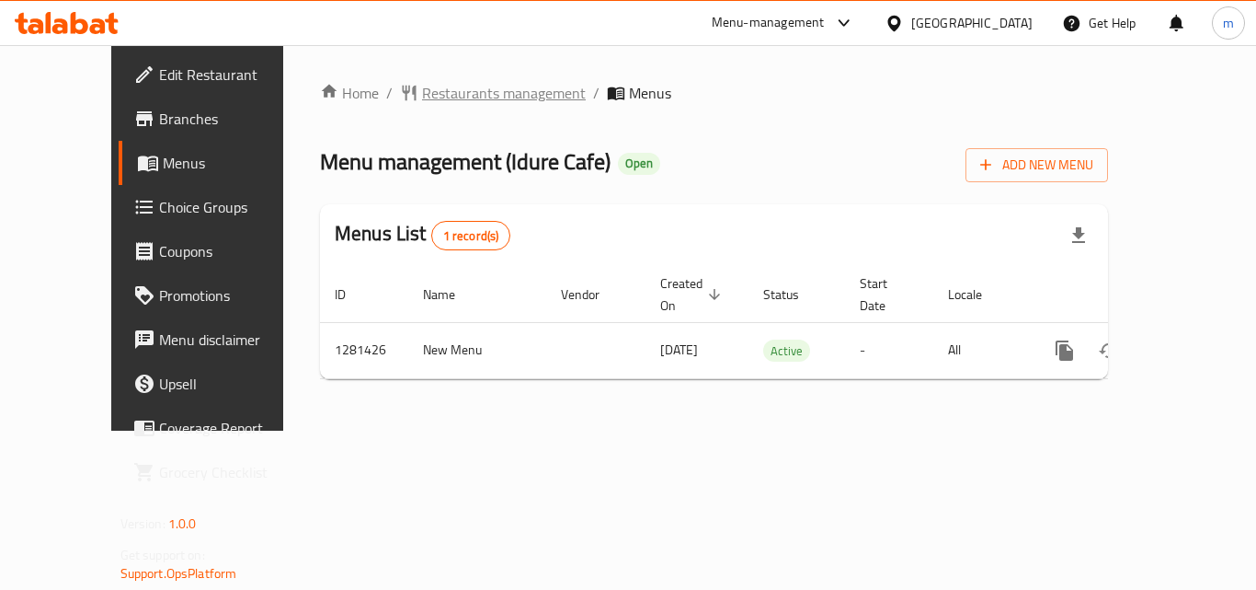
click at [475, 101] on span "Restaurants management" at bounding box center [504, 93] width 164 height 22
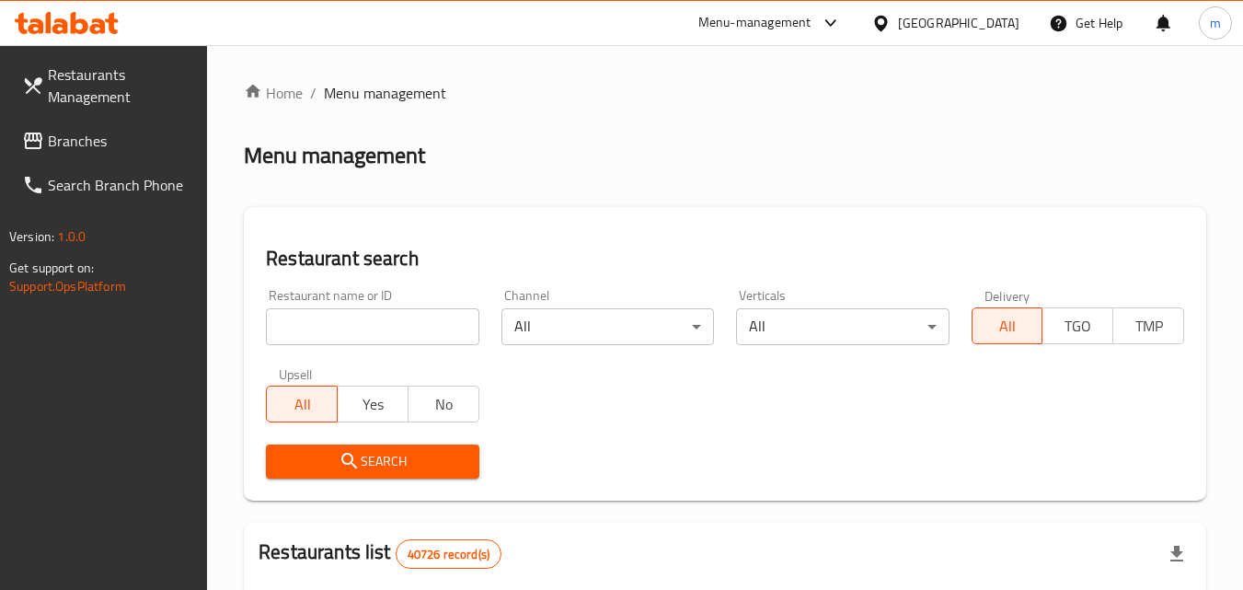
click at [324, 336] on input "search" at bounding box center [372, 326] width 212 height 37
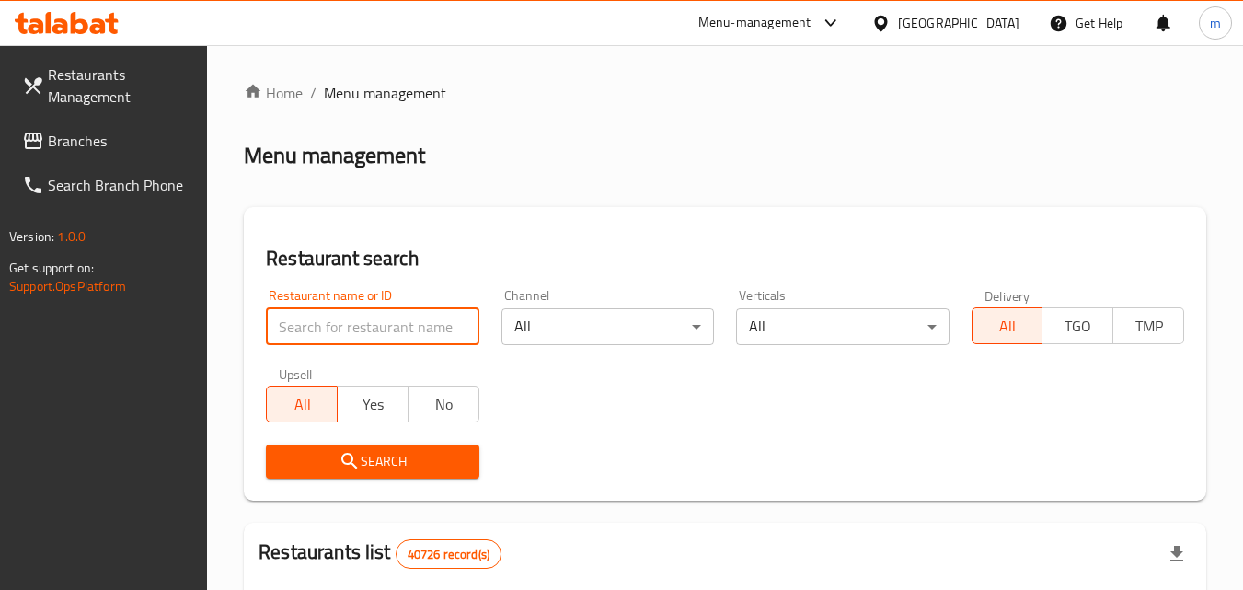
click at [324, 336] on input "search" at bounding box center [372, 326] width 212 height 37
paste input "694381"
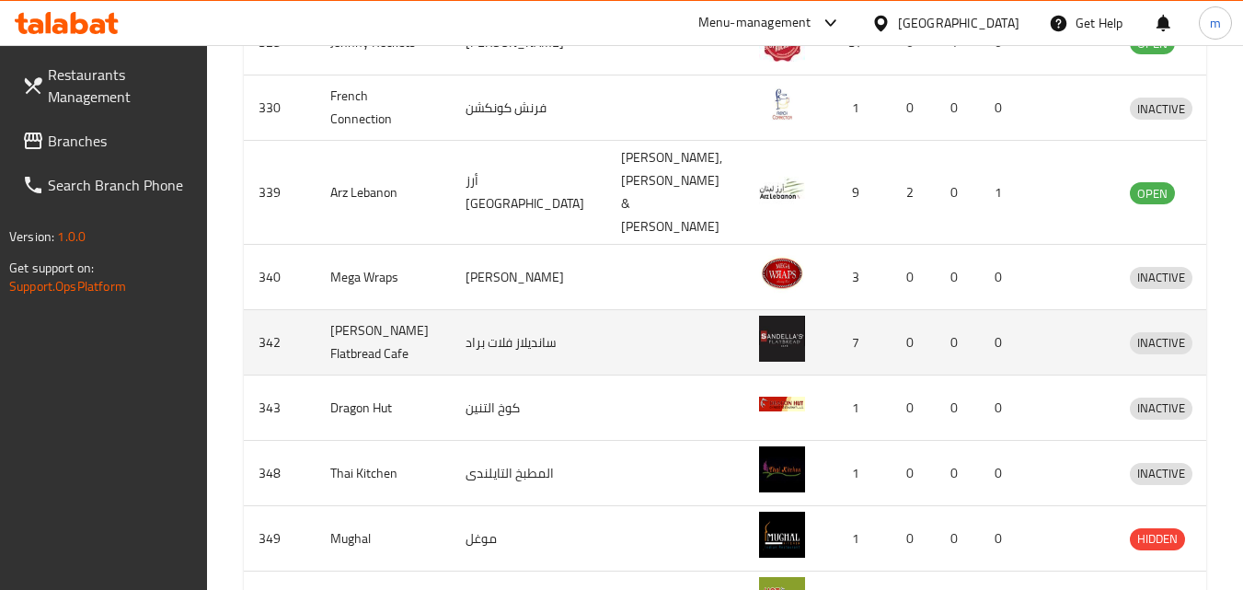
scroll to position [92, 0]
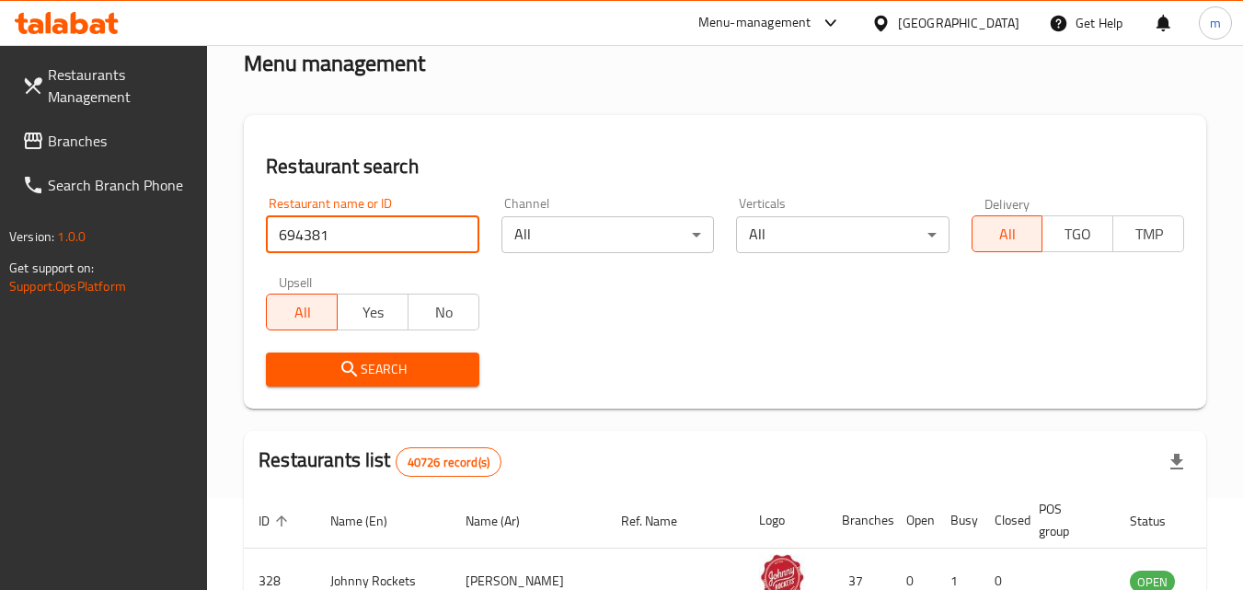
type input "694381"
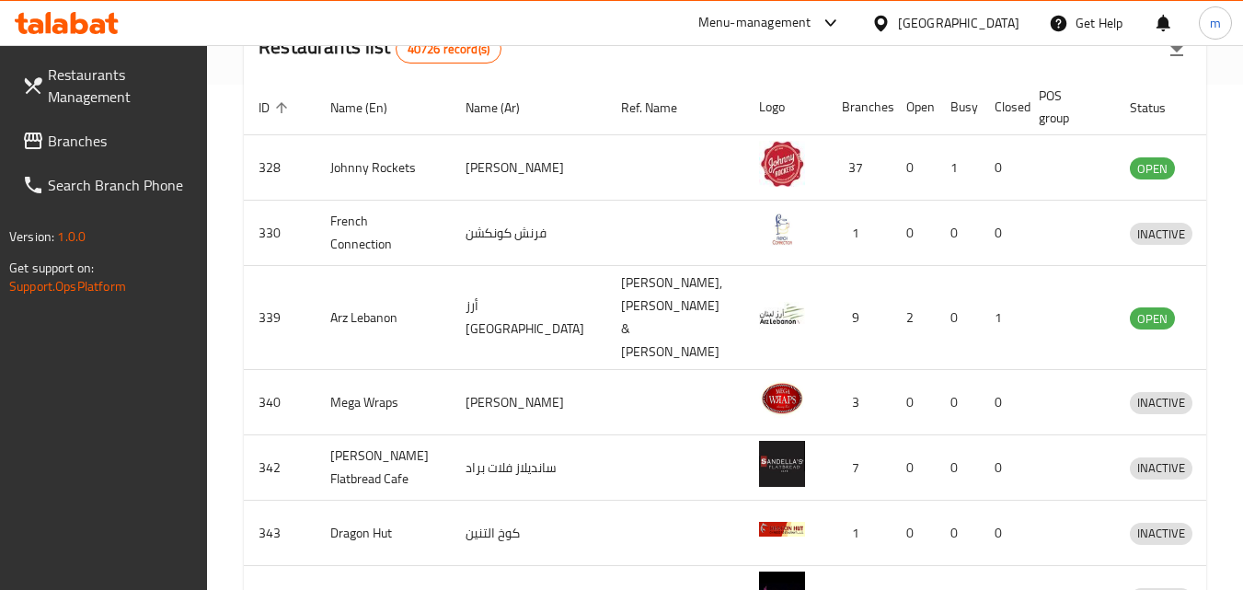
scroll to position [251, 0]
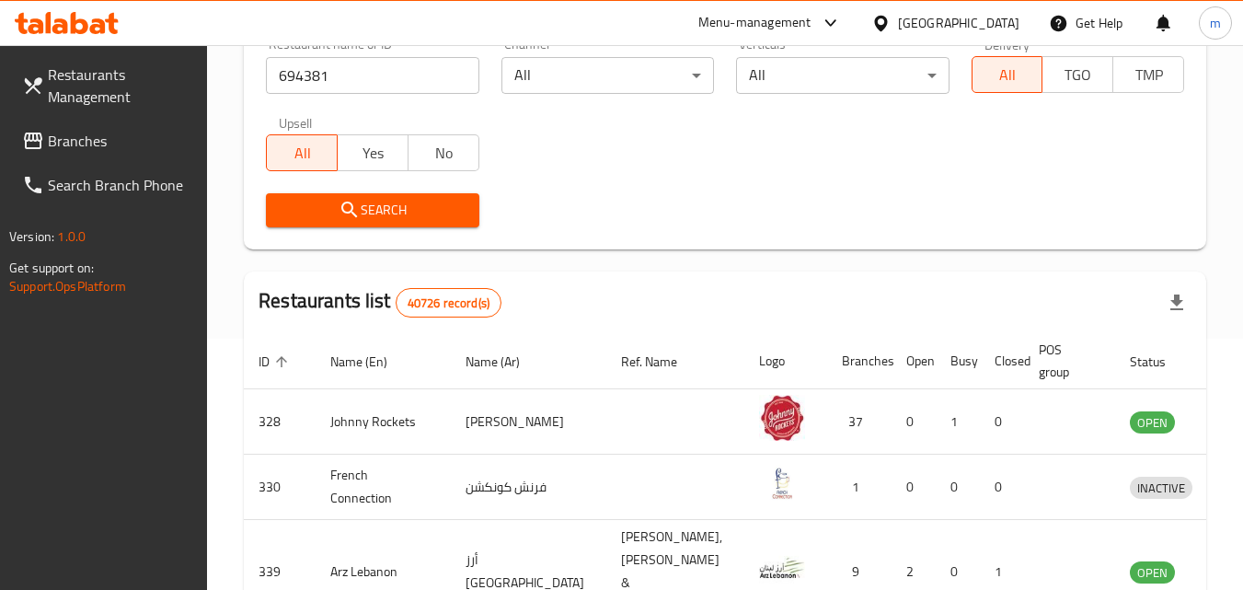
click at [432, 195] on button "Search" at bounding box center [372, 210] width 212 height 34
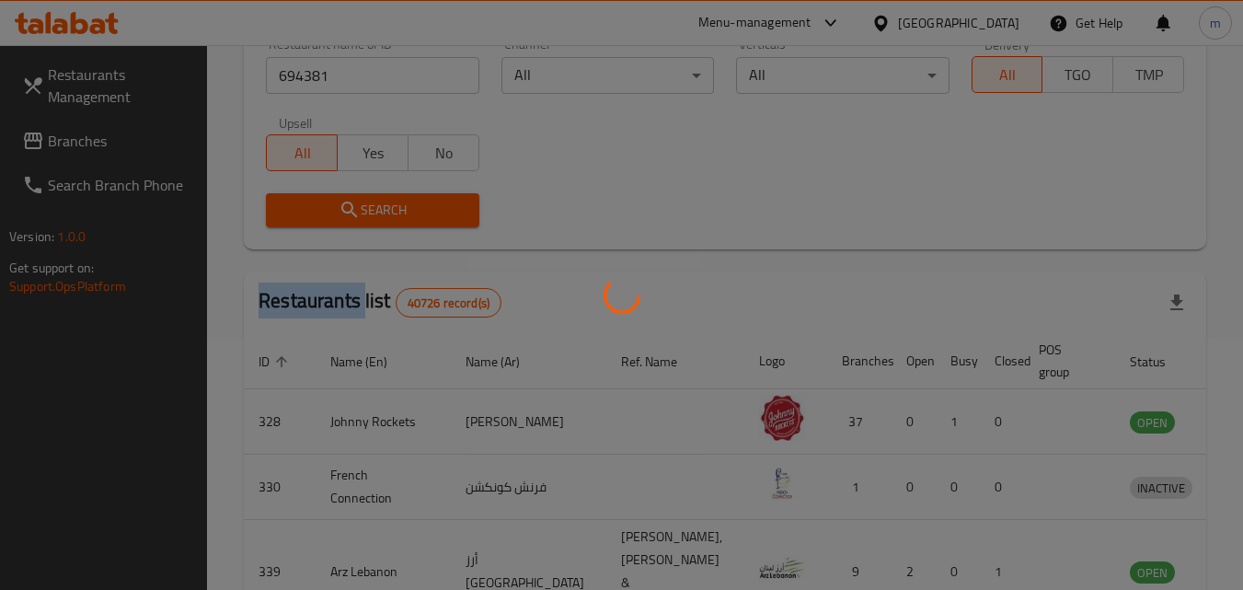
click at [432, 195] on div at bounding box center [621, 295] width 1243 height 590
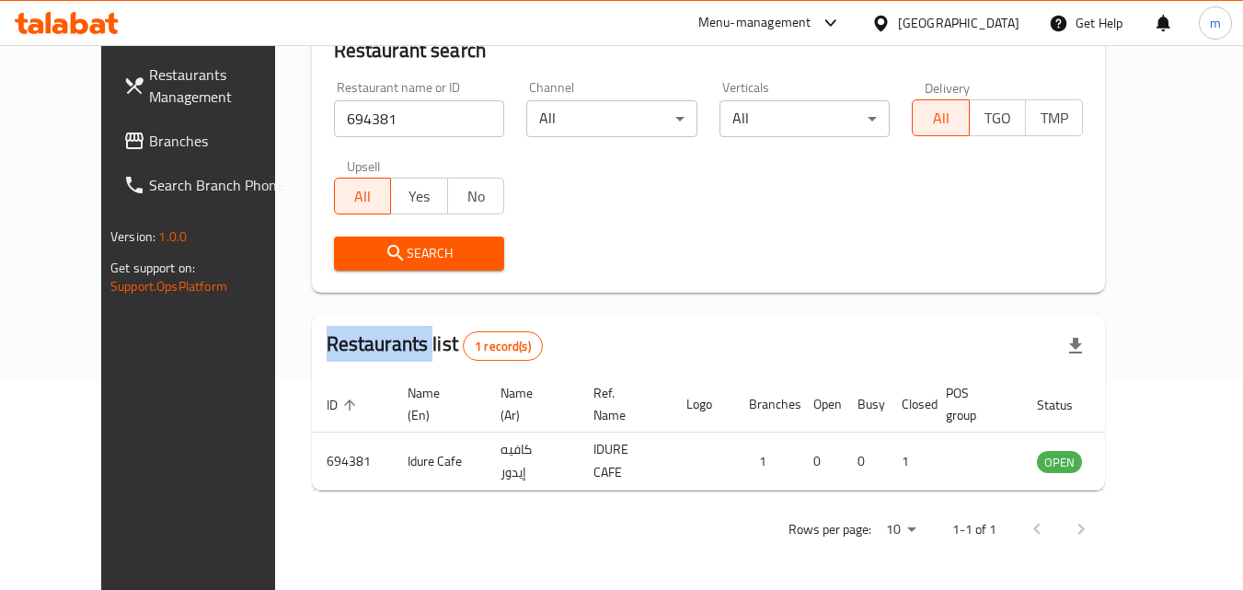
scroll to position [215, 0]
